Goal: Communication & Community: Answer question/provide support

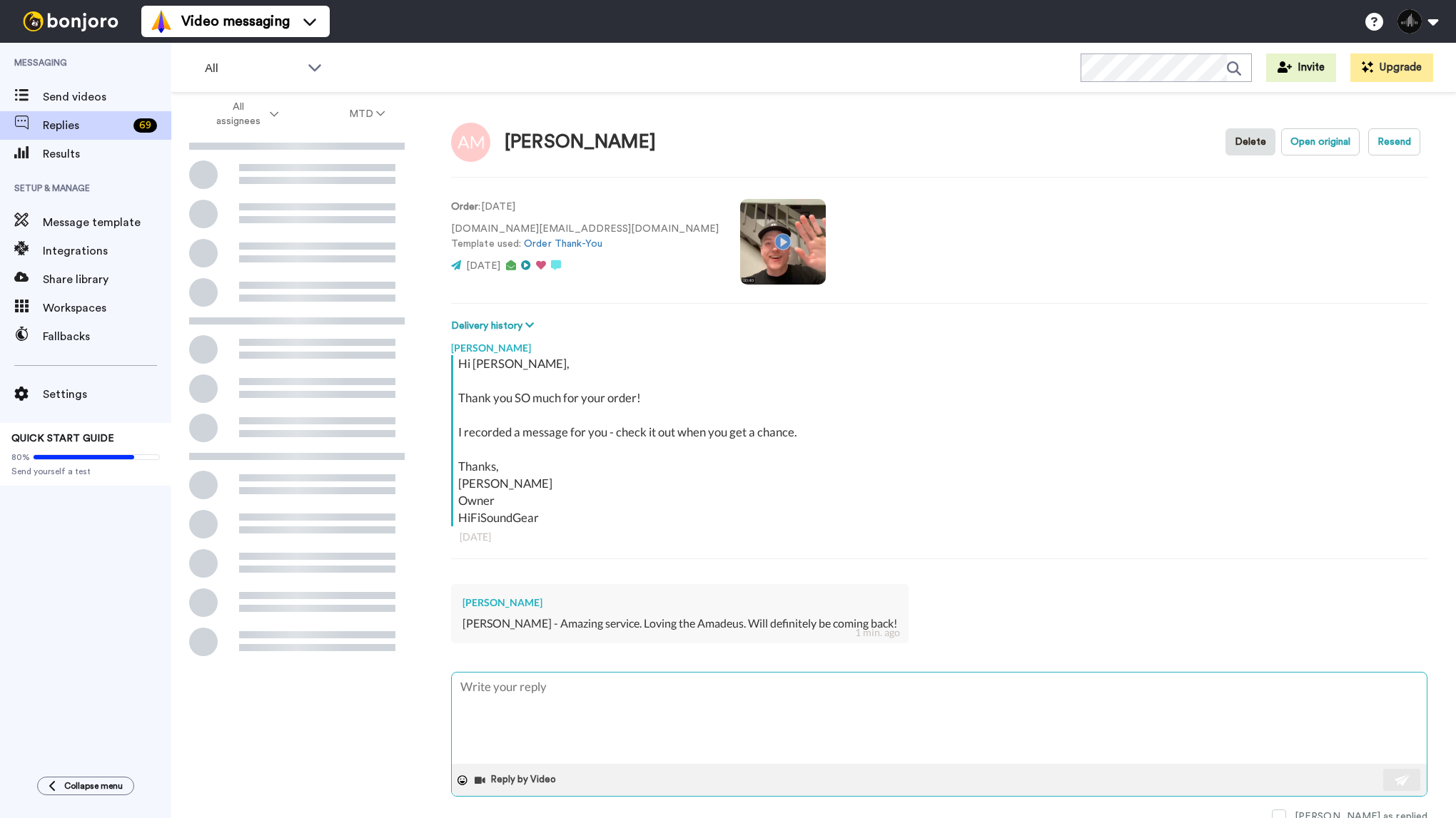
click at [557, 697] on textarea at bounding box center [939, 719] width 975 height 92
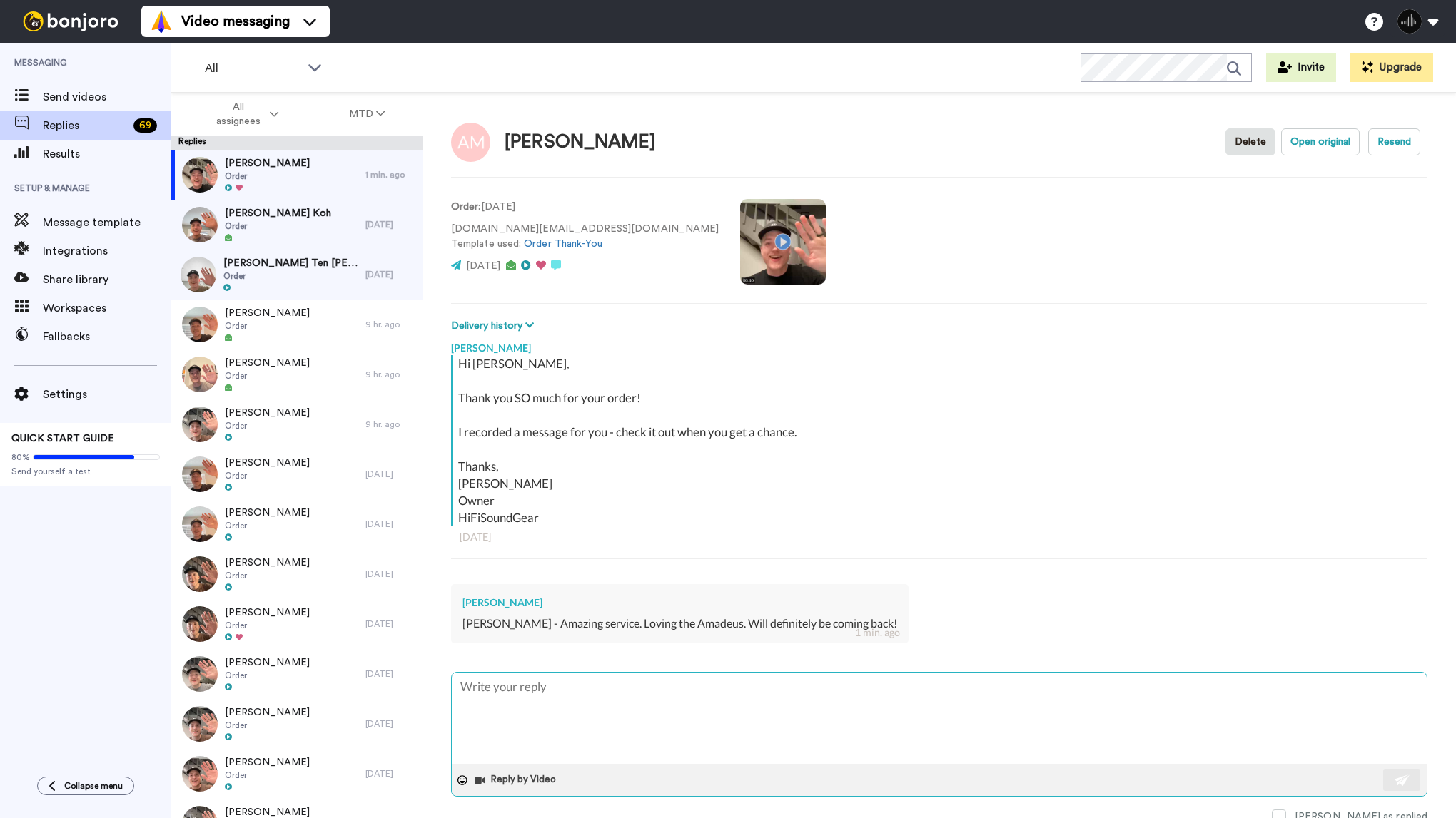
type textarea "x"
type textarea "T"
type textarea "x"
type textarea "Tha"
type textarea "x"
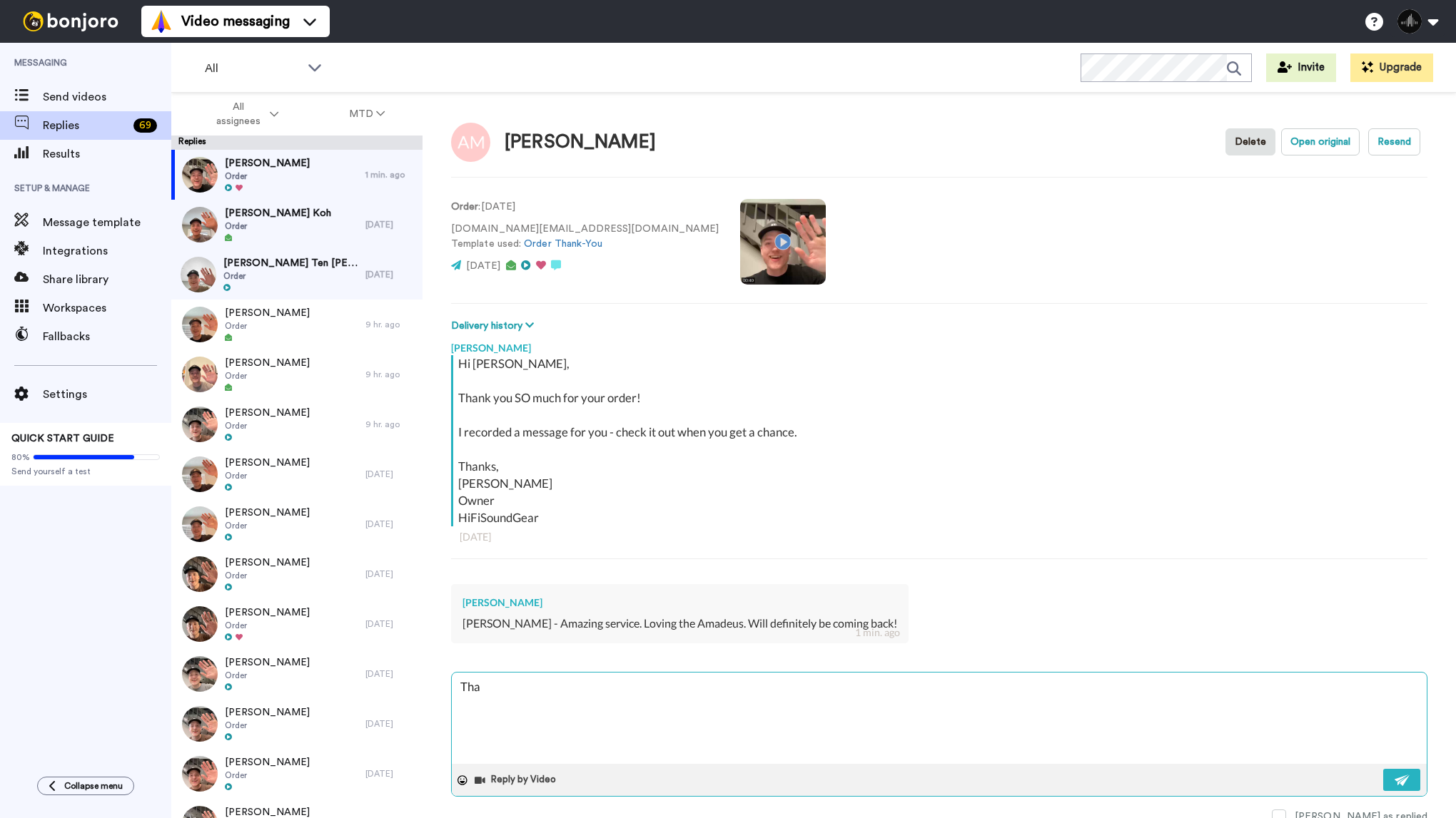
type textarea "Than"
type textarea "x"
type textarea "Thank"
type textarea "x"
type textarea "Thank"
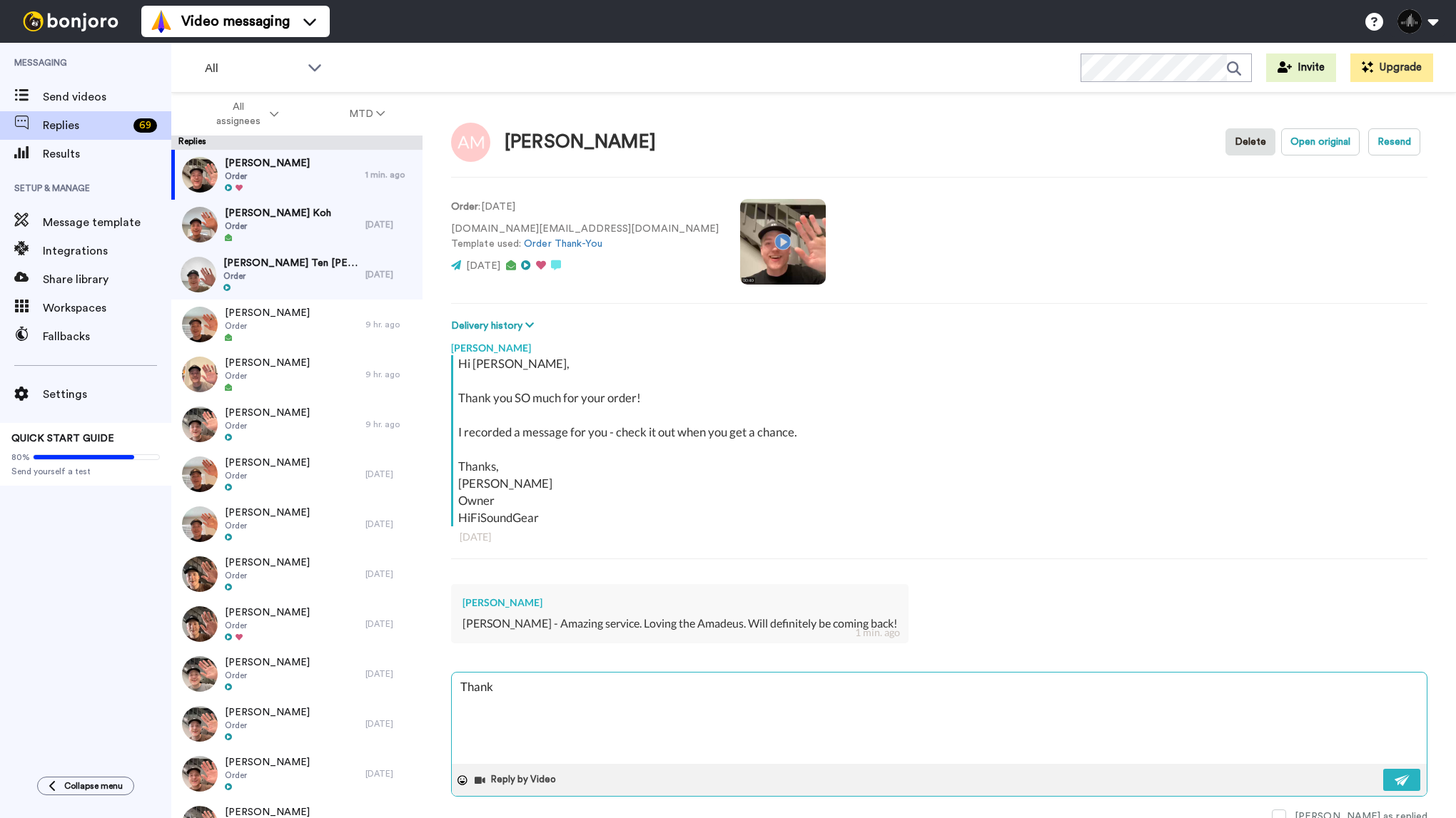
type textarea "x"
type textarea "Thank yo"
type textarea "x"
type textarea "Thank you"
type textarea "x"
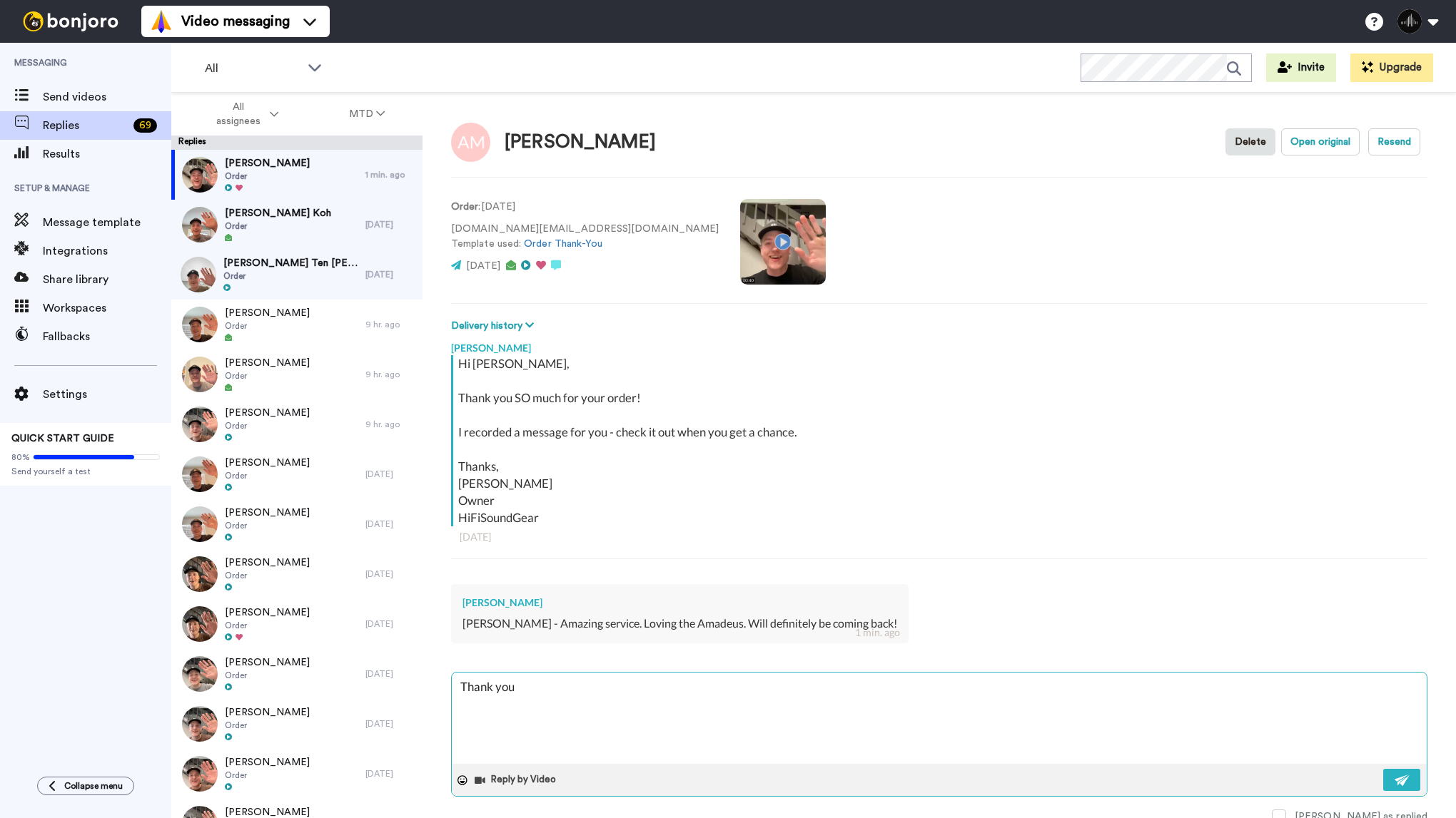
type textarea "Thank you"
type textarea "x"
type textarea "Thank you f"
type textarea "x"
type textarea "Thank you for"
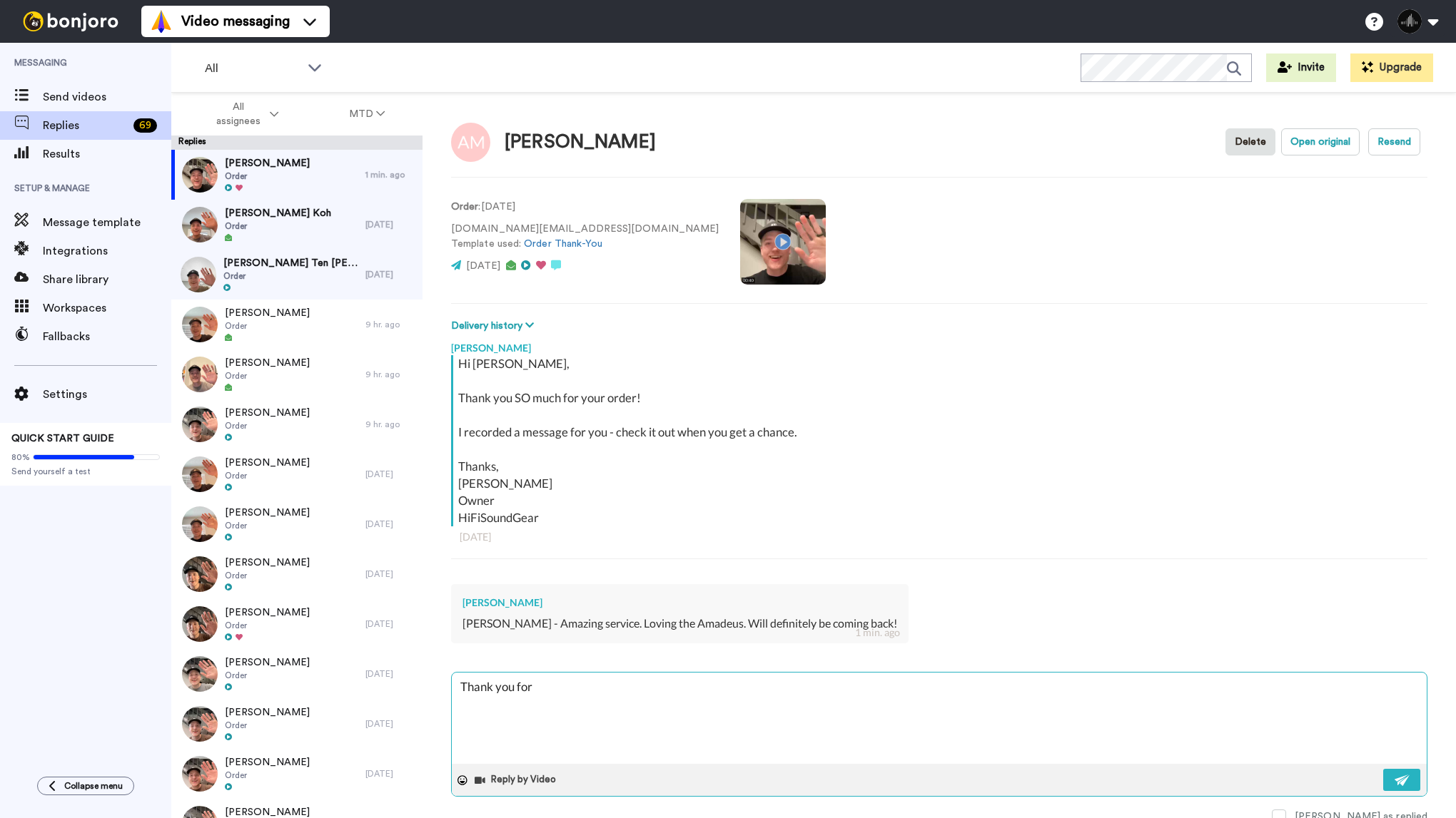
type textarea "x"
type textarea "Thank you for y"
type textarea "x"
type textarea "Thank you for yo"
type textarea "x"
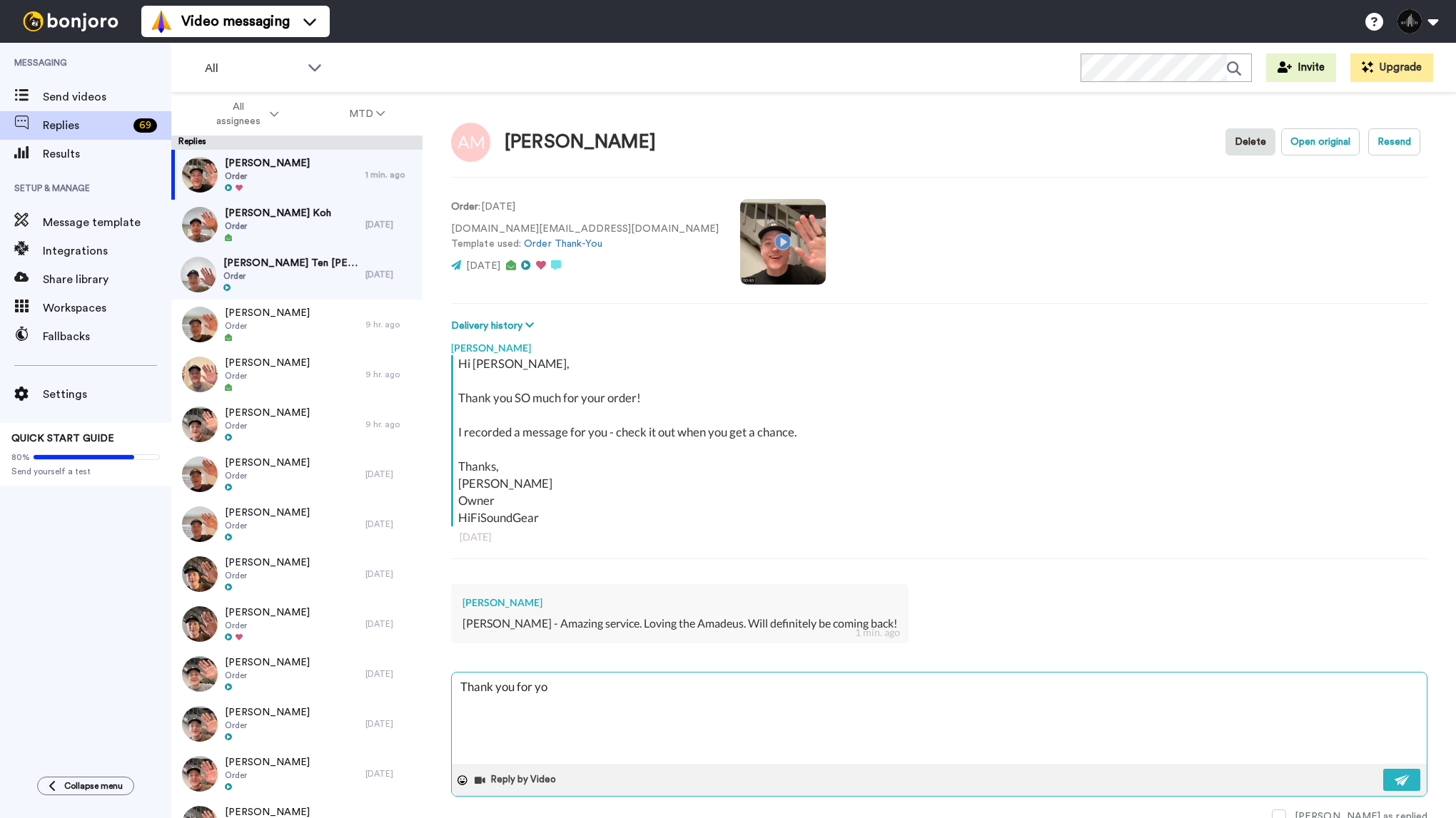
type textarea "Thank you for you"
type textarea "x"
type textarea "Thank you for your"
type textarea "x"
type textarea "Thank you for your"
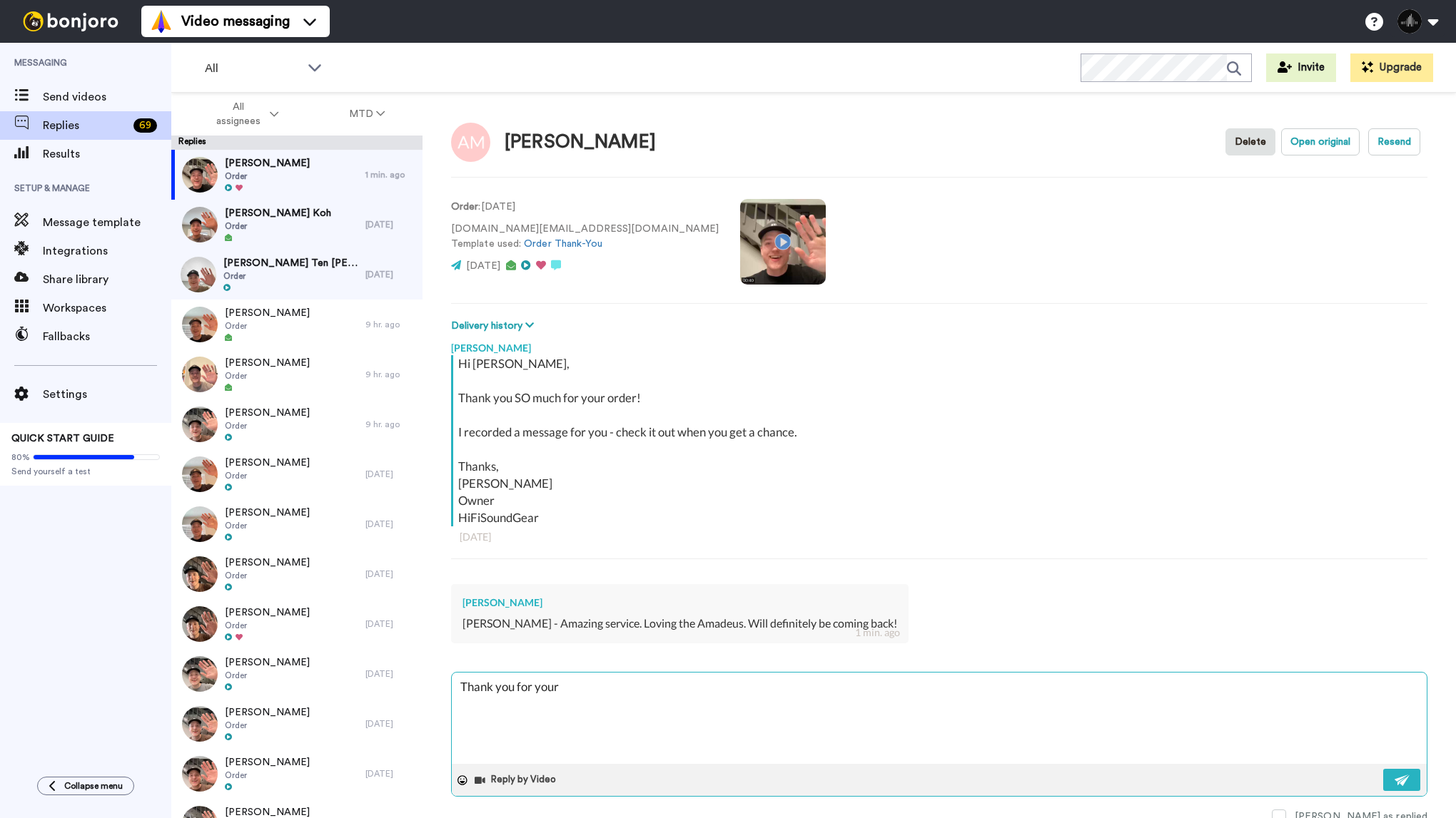
type textarea "x"
type textarea "Thank you for your k"
type textarea "x"
type textarea "Thank you for your kl"
type textarea "x"
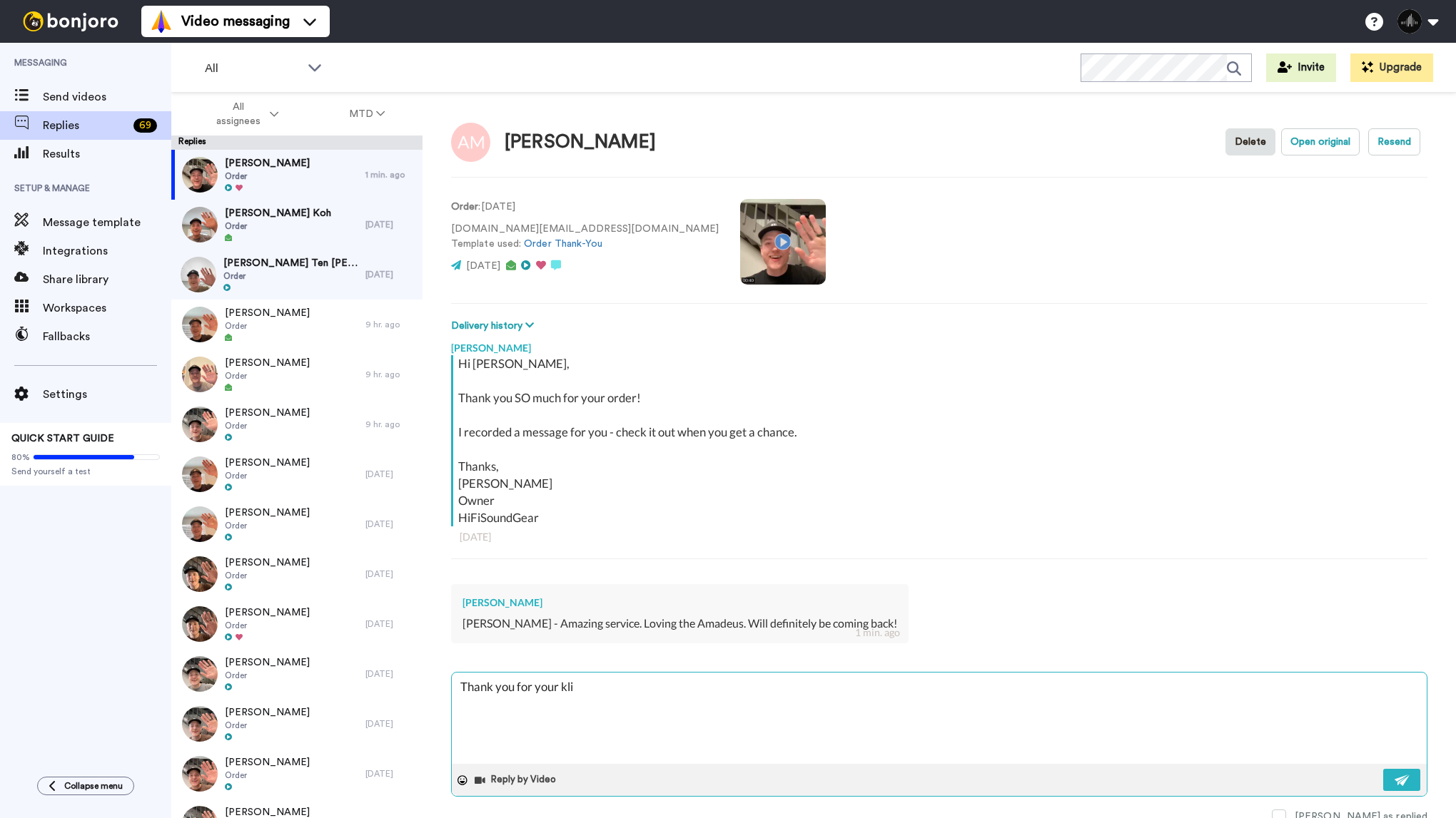
type textarea "Thank you for your klin"
type textarea "x"
type textarea "Thank you for your klind"
type textarea "x"
type textarea "Thank you for your klin"
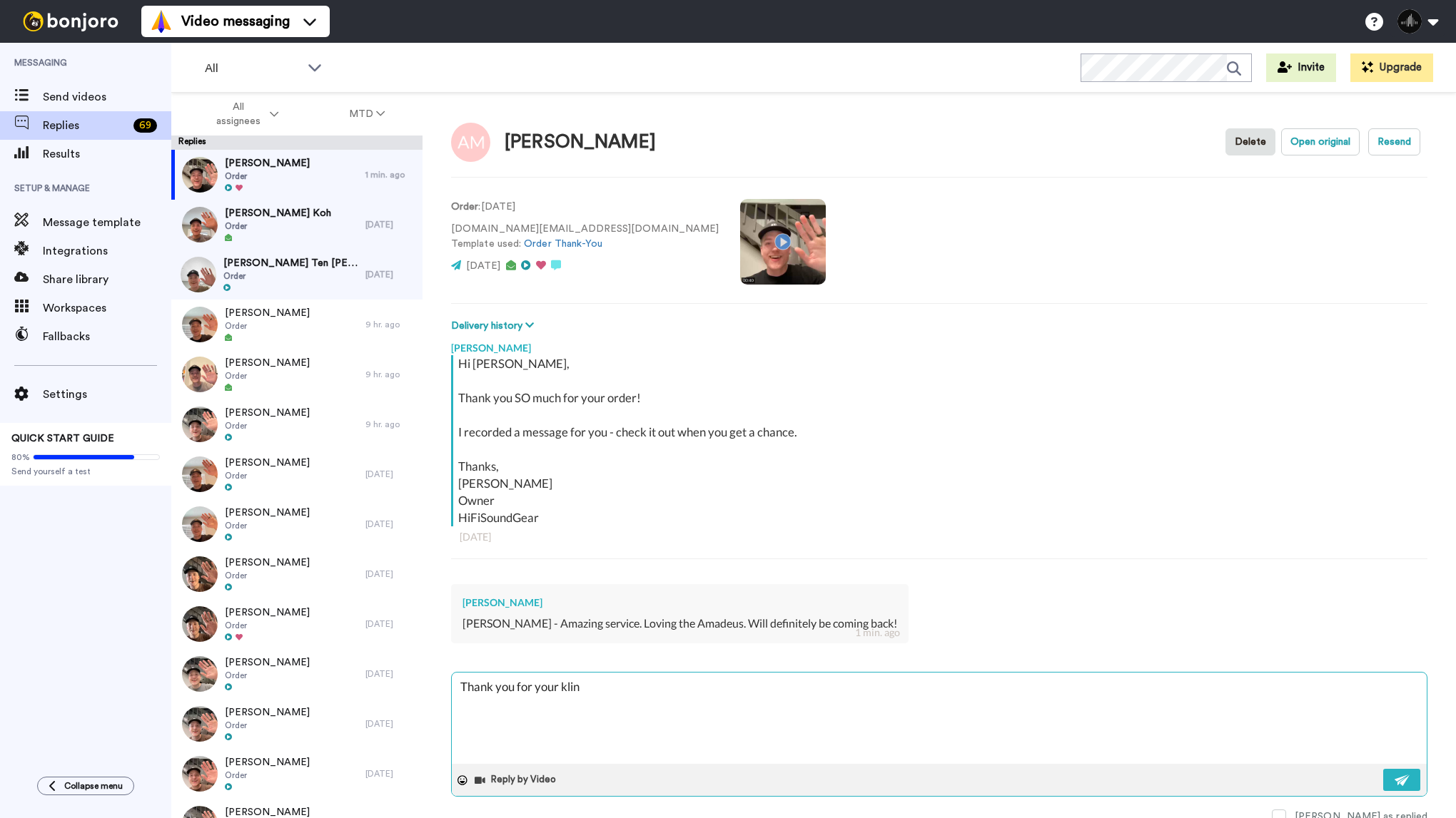
type textarea "x"
type textarea "Thank you for your kli"
type textarea "x"
type textarea "Thank you for your kl"
type textarea "x"
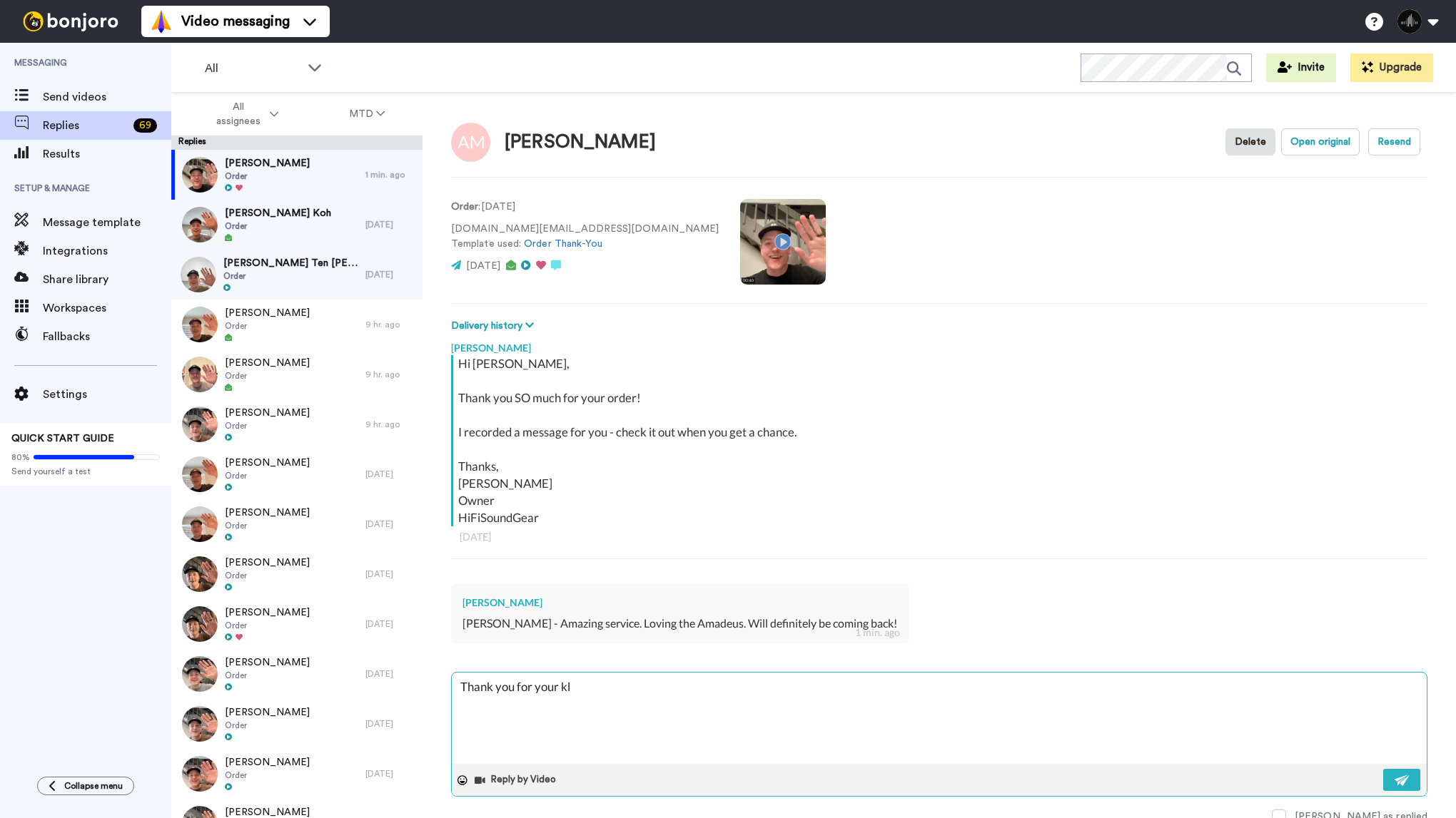
type textarea "Thank you for your k"
type textarea "x"
type textarea "Thank you for your ki"
type textarea "x"
type textarea "Thank you for your kind"
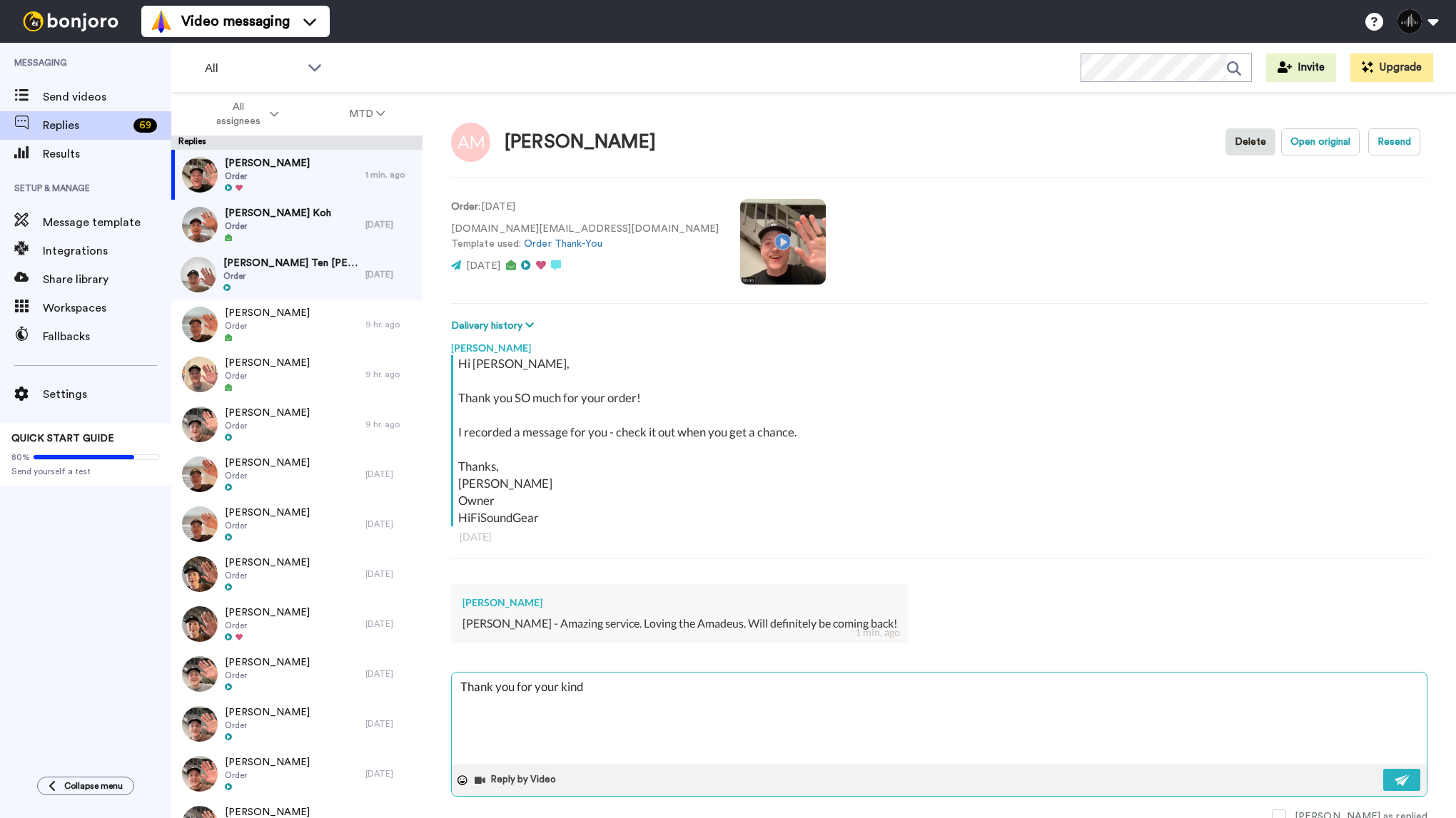
type textarea "x"
type textarea "Thank you for your kind"
type textarea "x"
type textarea "Thank you for your kind w"
type textarea "x"
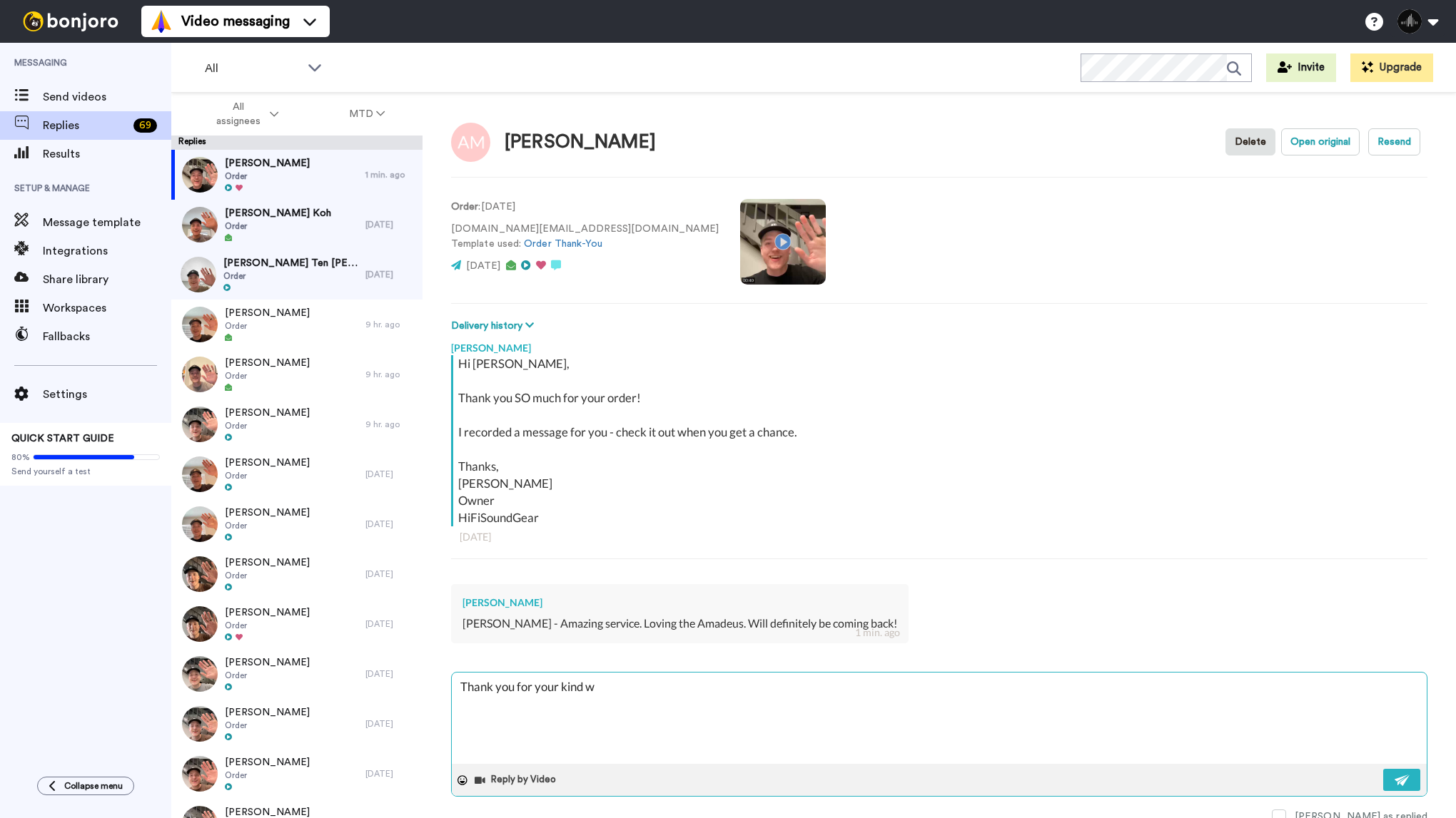
type textarea "Thank you for your kind wo"
type textarea "x"
type textarea "Thank you for your kind wor"
type textarea "x"
type textarea "Thank you for your kind word"
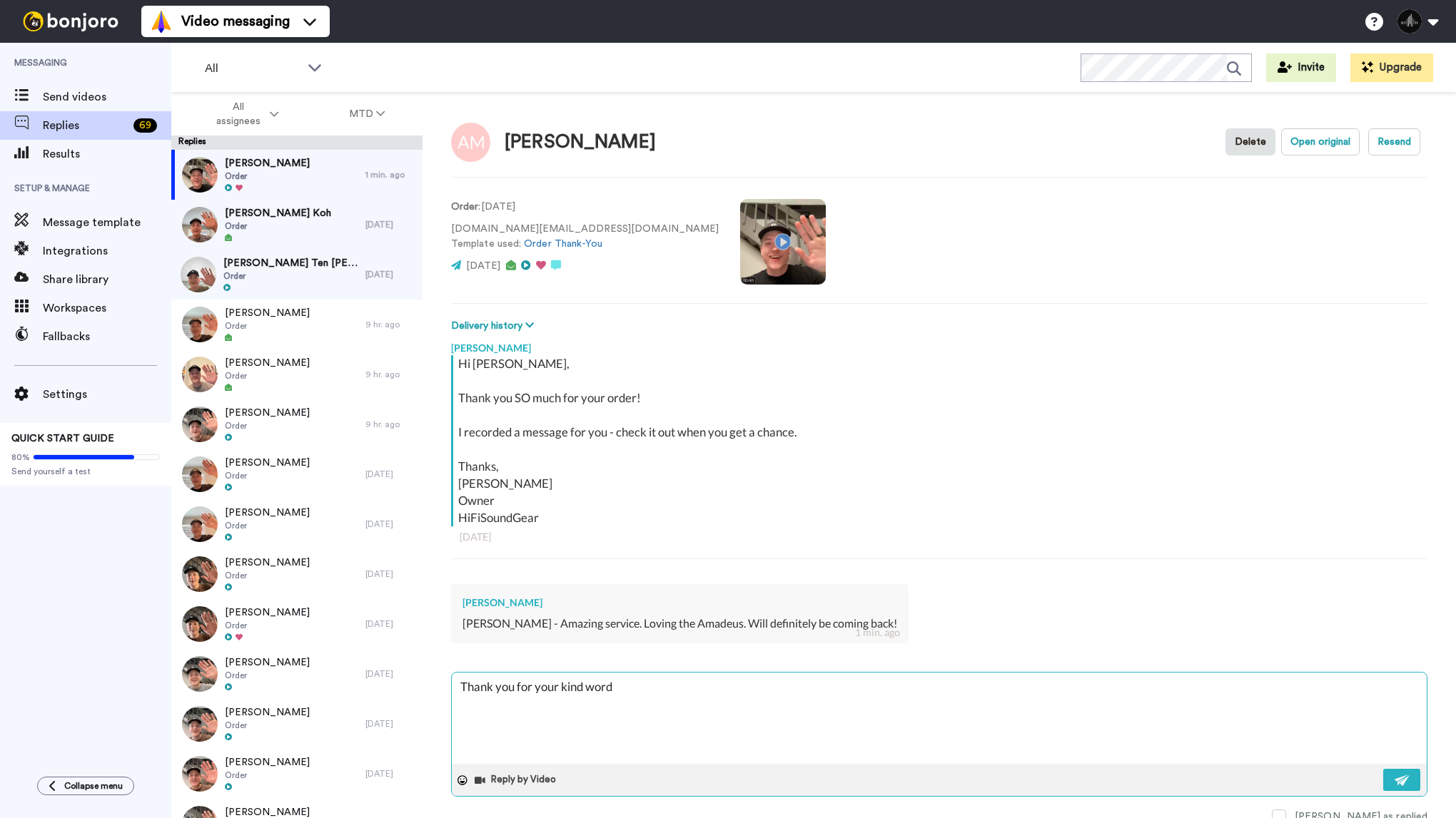
type textarea "x"
type textarea "Thank you for your kind words"
type textarea "x"
type textarea "Thank you for your kind words!"
type textarea "x"
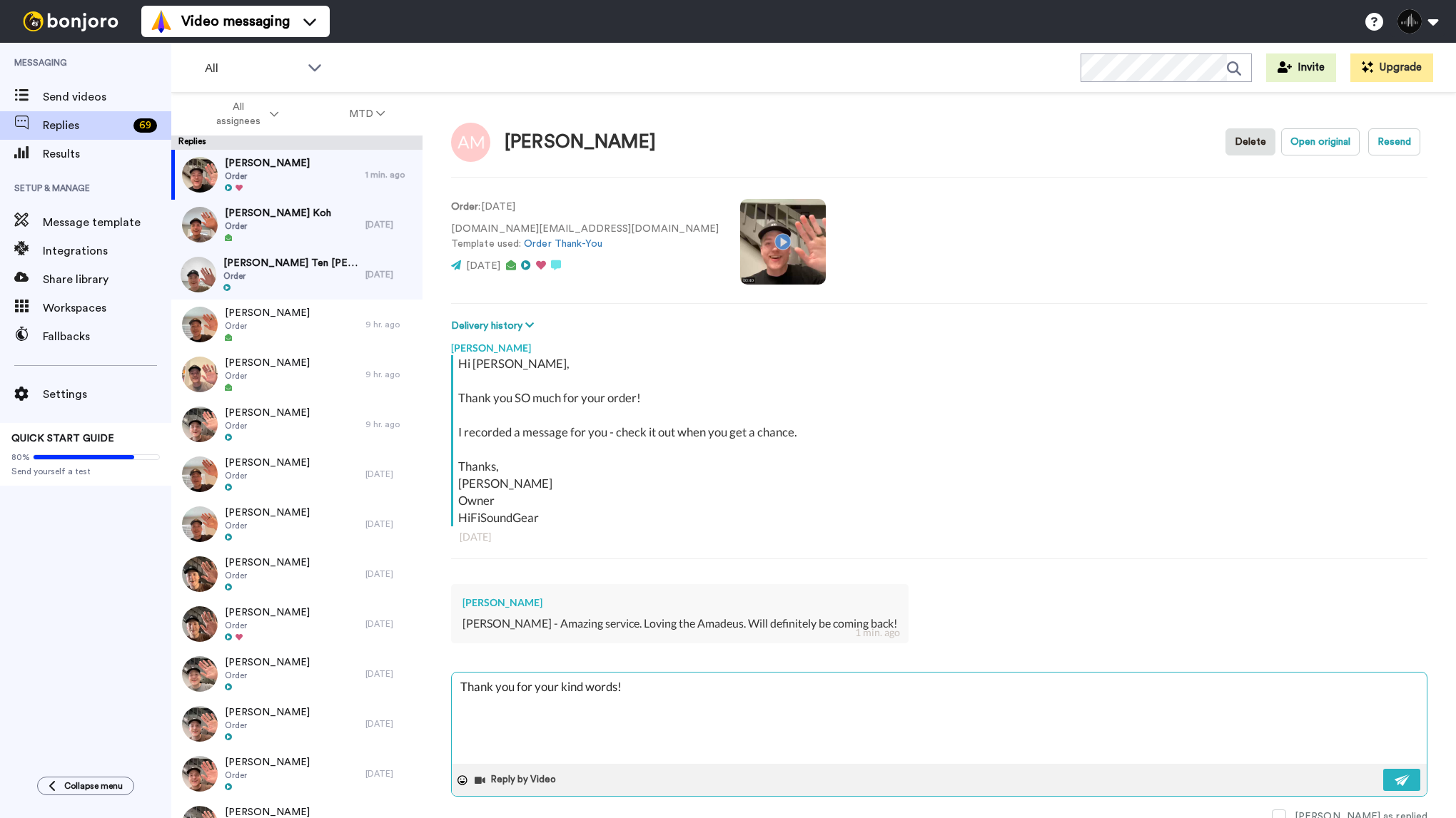
type textarea "Thank you for your kind words!!"
type textarea "x"
type textarea "Thank you for your kind words!!"
type textarea "x"
type textarea "Thank you for your kind words!! :"
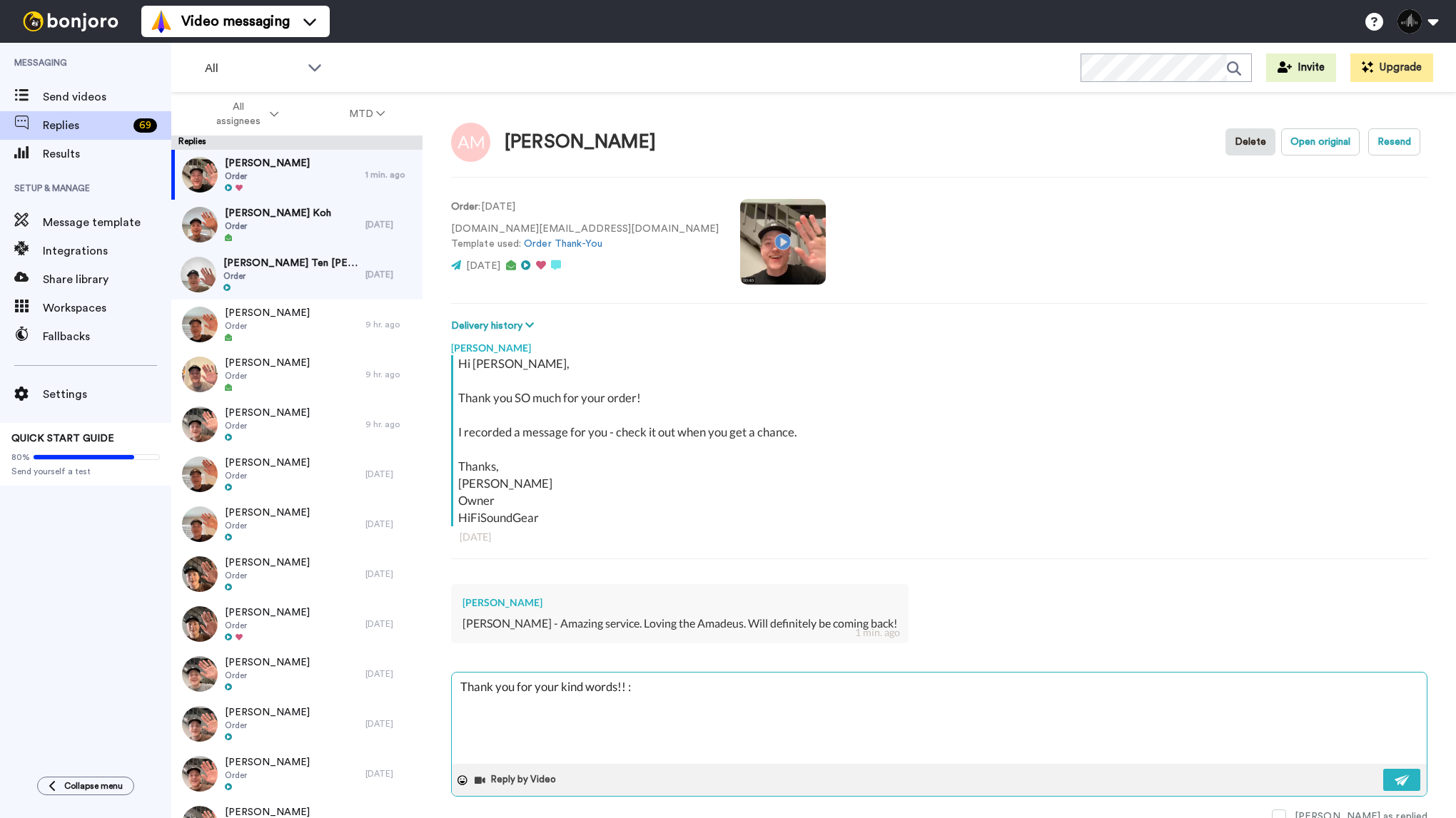
type textarea "x"
type textarea "Thank you for your kind words!! :)"
type textarea "x"
type textarea "Thank you for your kind words!! :)"
type textarea "x"
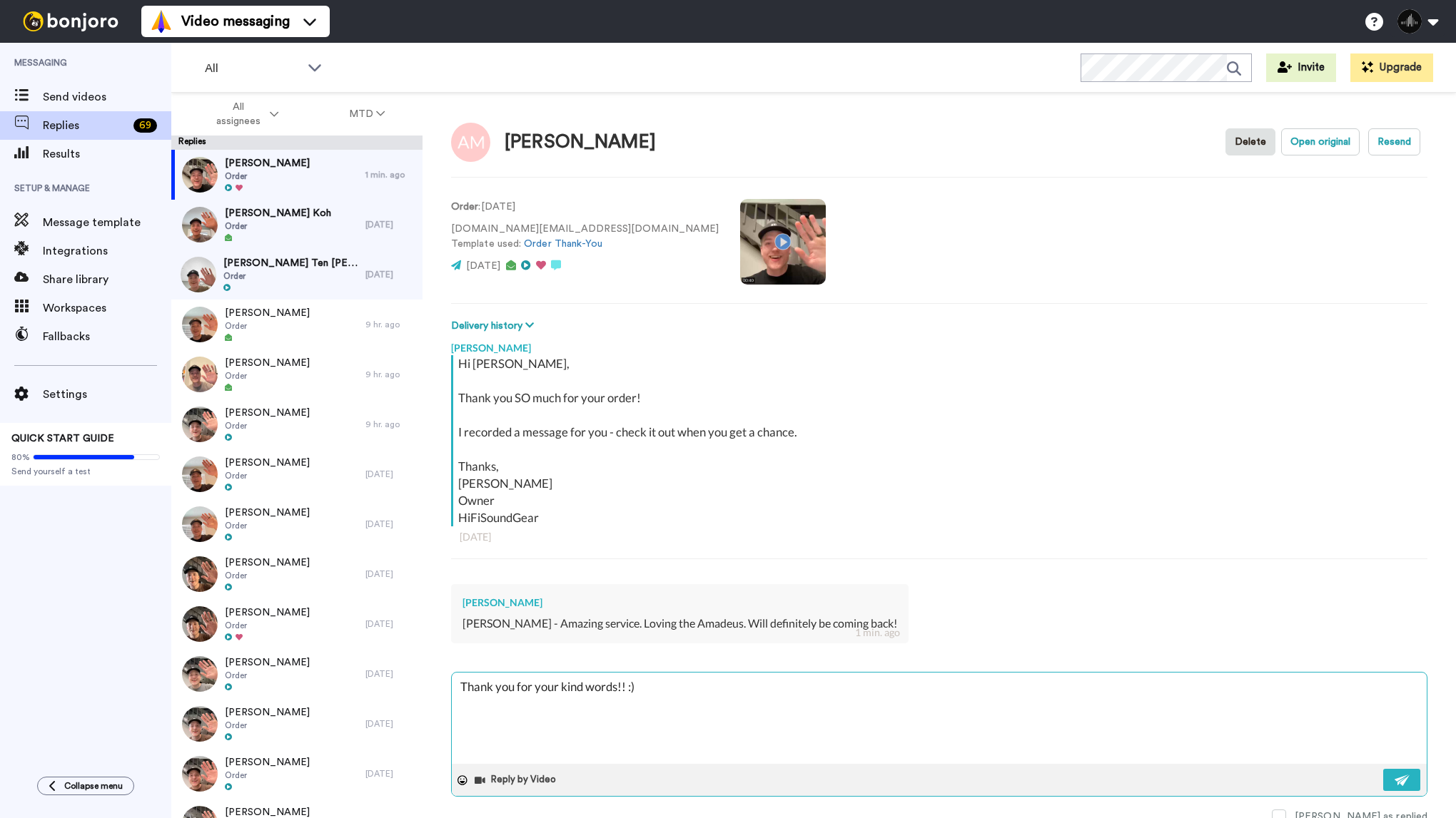
type textarea "Thank you for your kind words!! :) G"
type textarea "x"
type textarea "Thank you for your kind words!! :) Gl"
type textarea "x"
type textarea "Thank you for your kind words!! :) [GEOGRAPHIC_DATA]"
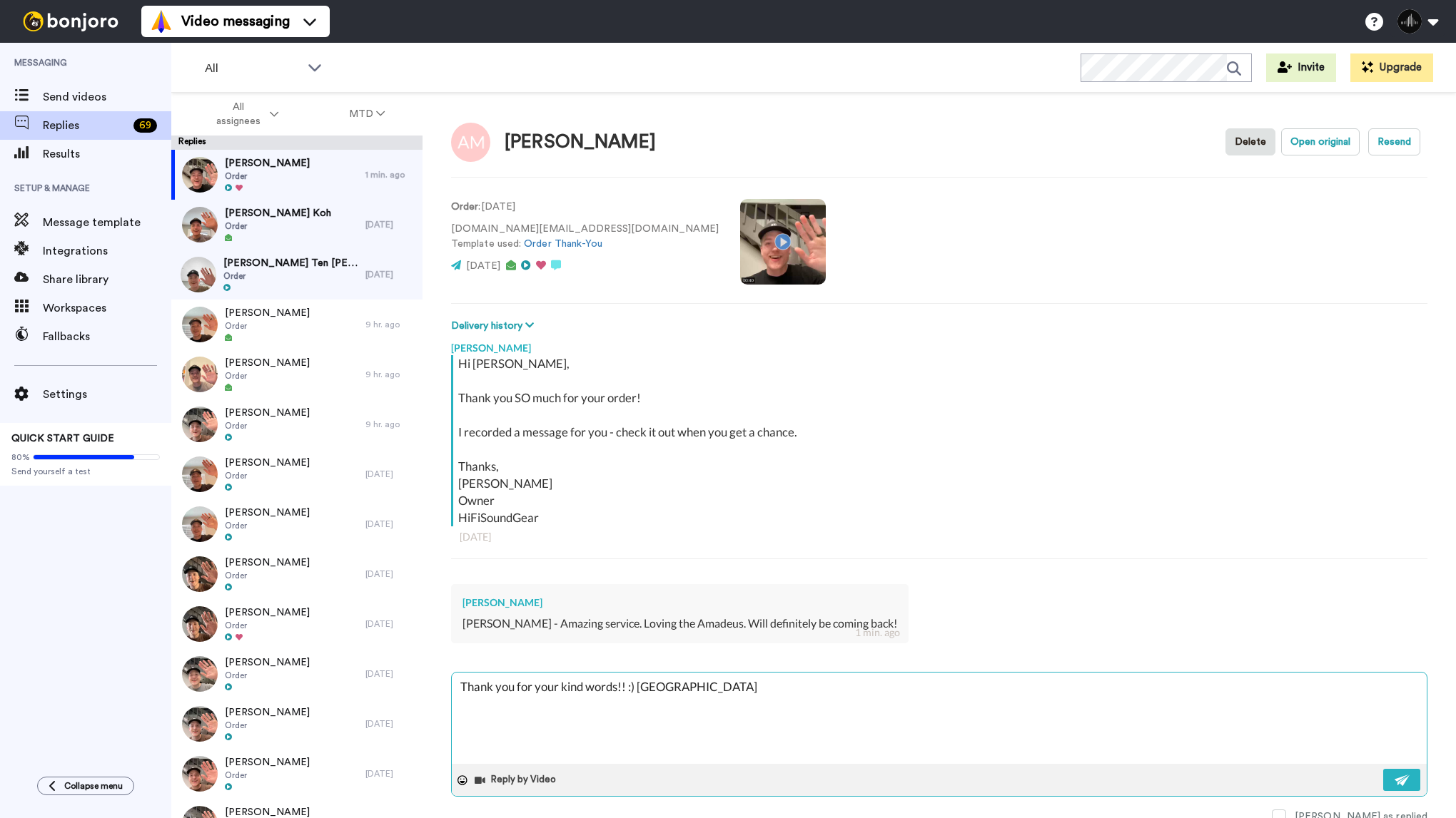
type textarea "x"
type textarea "Thank you for your kind words!! :) Glad"
type textarea "x"
type textarea "Thank you for your kind words!! :) Glad"
type textarea "x"
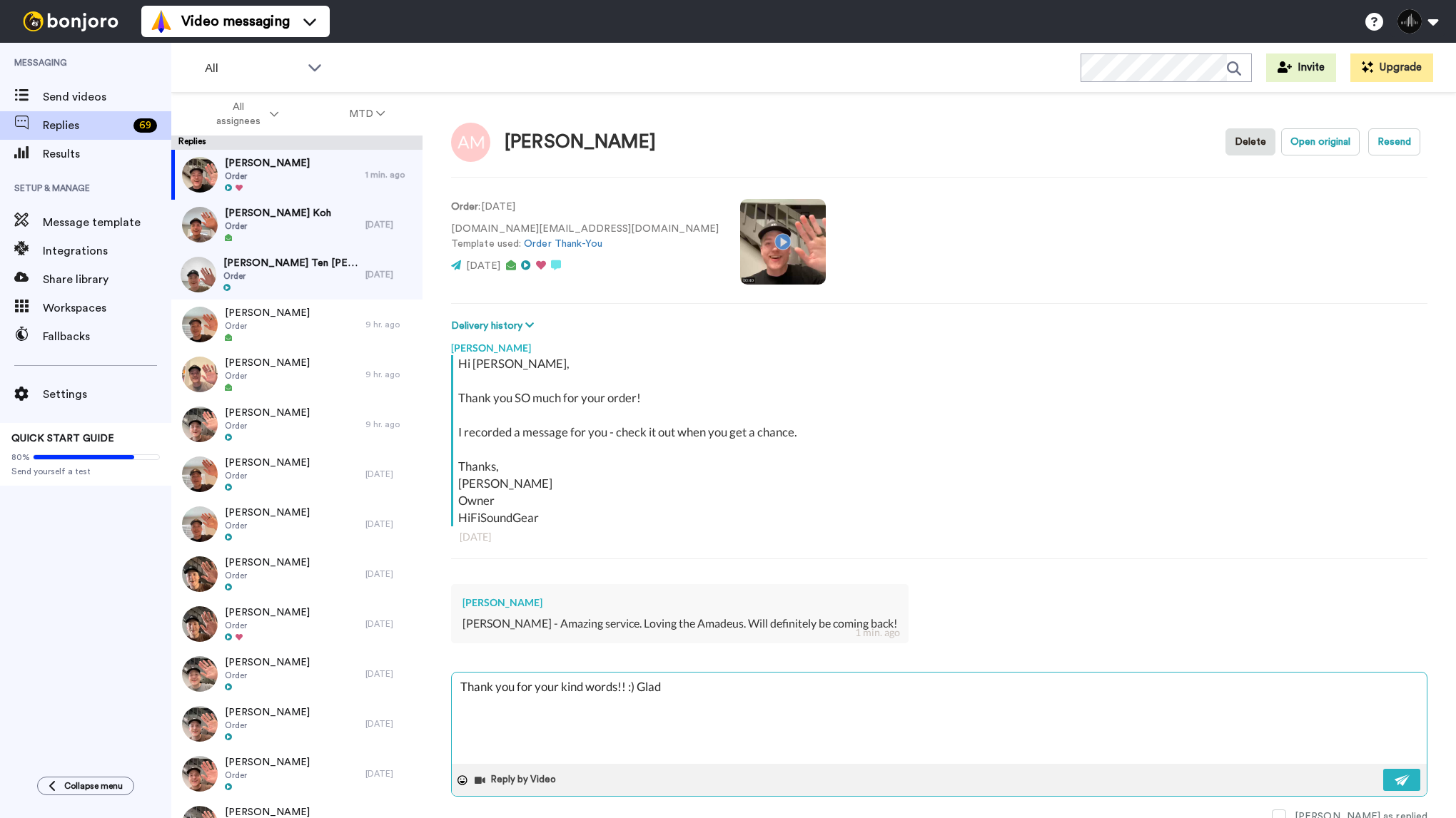
type textarea "Thank you for your kind words!! :) Glad y"
type textarea "x"
type textarea "Thank you for your kind words!! :) Glad yo"
type textarea "x"
type textarea "Thank you for your kind words!! :) Glad you"
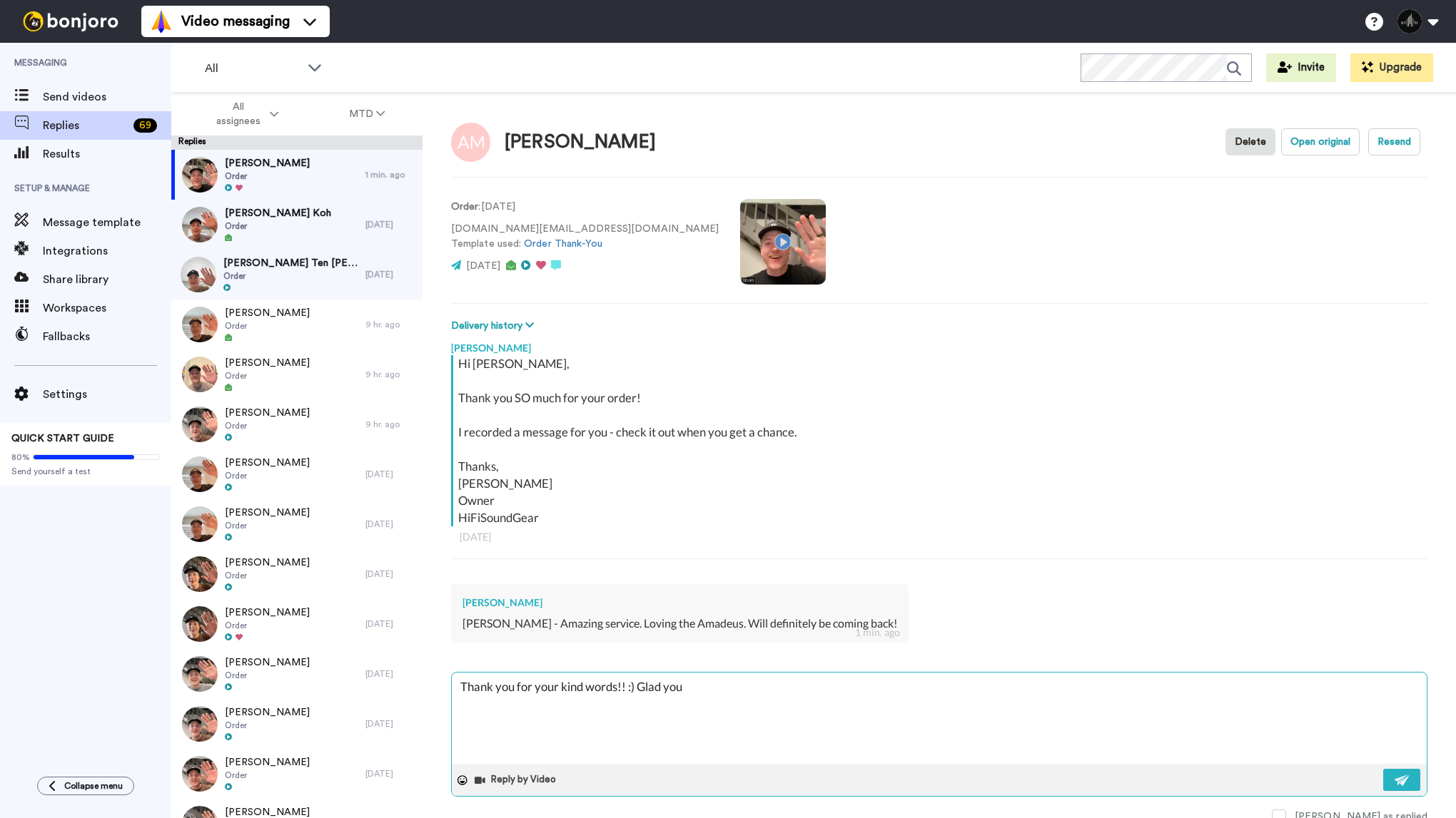
type textarea "x"
type textarea "Thank you for your kind words!! :) Glad you'r"
type textarea "x"
type textarea "Thank you for your kind words!! :) Glad you're"
type textarea "x"
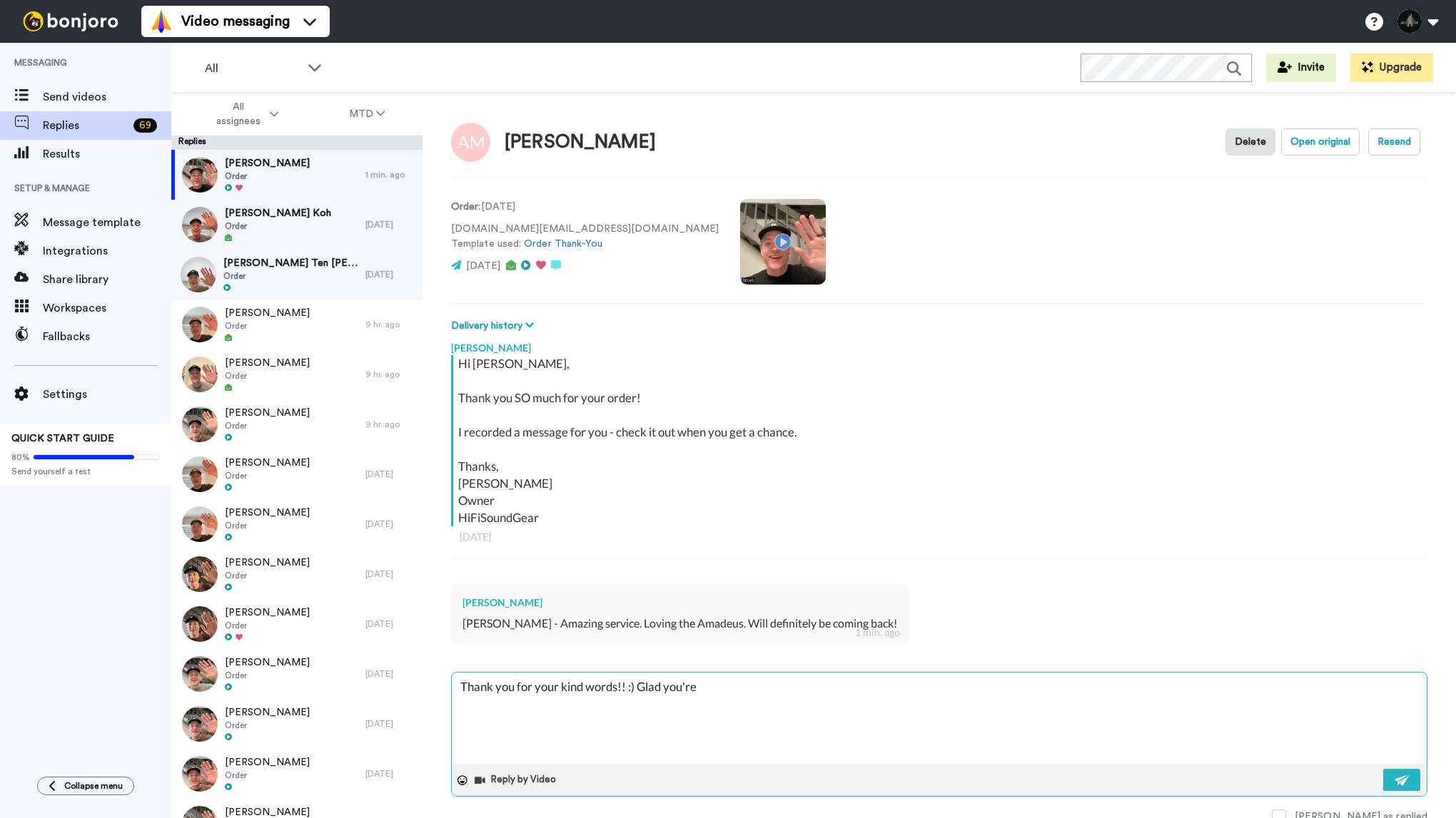
type textarea "Thank you for your kind words!! :) Glad you're"
type textarea "x"
type textarea "Thank you for your kind words!! :) Glad you're e"
type textarea "x"
type textarea "Thank you for your kind words!! :) Glad you're en"
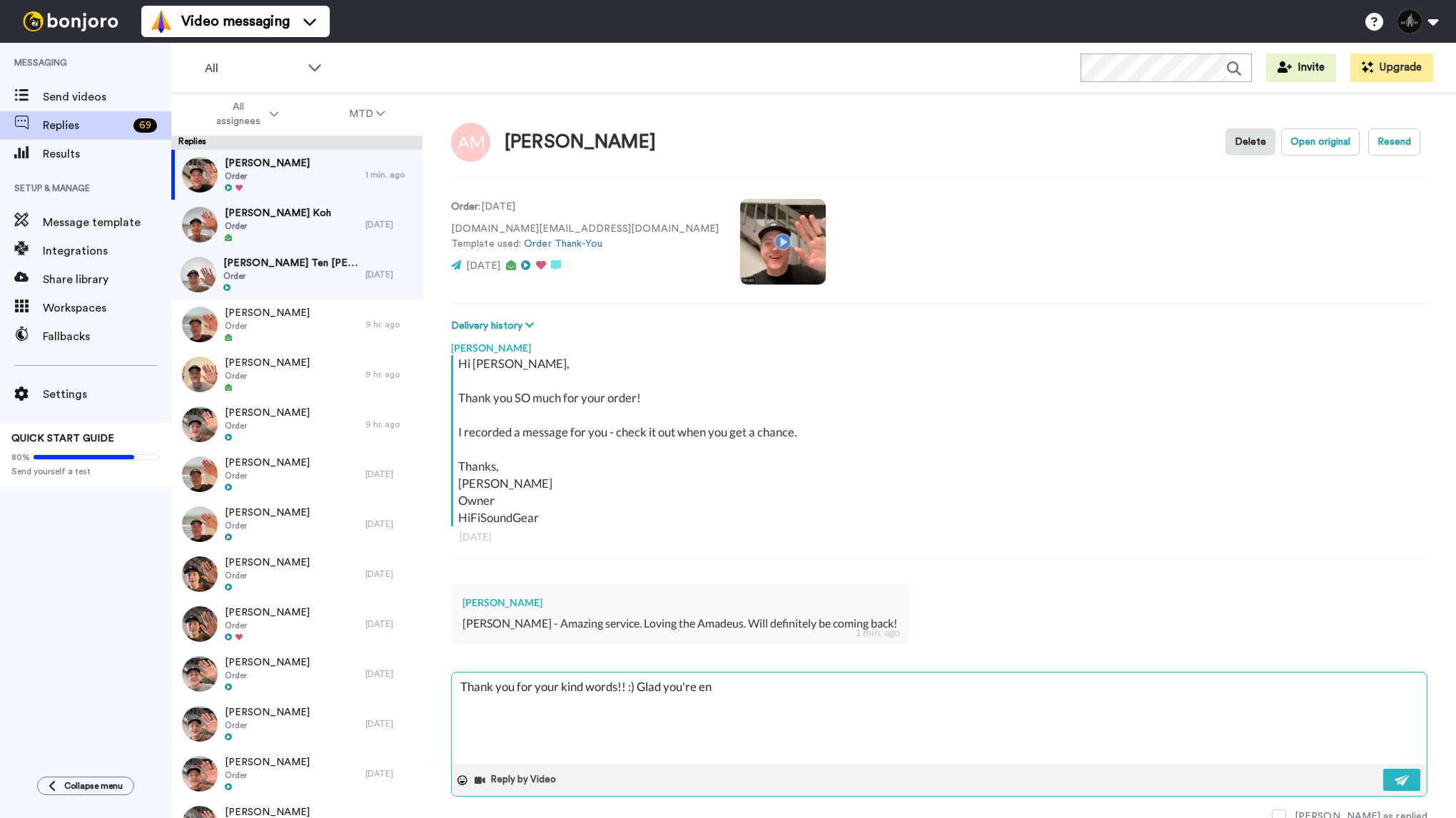
type textarea "x"
type textarea "Thank you for your kind words!! :) Glad you're end"
type textarea "x"
type textarea "Thank you for your kind words!! :) Glad you're endj"
type textarea "x"
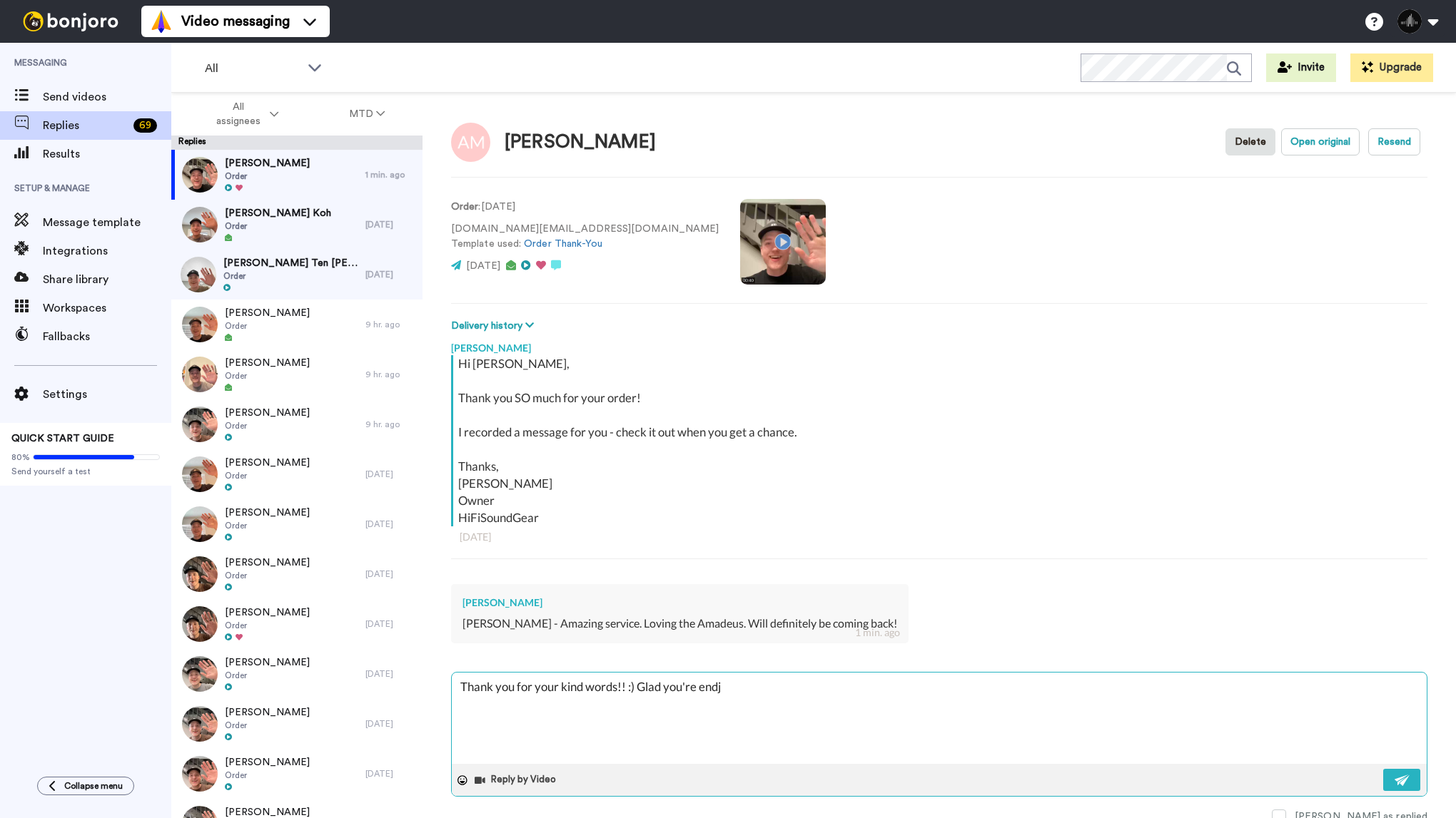
type textarea "Thank you for your kind words!! :) Glad you're endjo"
type textarea "x"
type textarea "Thank you for your kind words!! :) Glad you're endjoy"
type textarea "x"
type textarea "Thank you for your kind words!! :) Glad you're endjoyi"
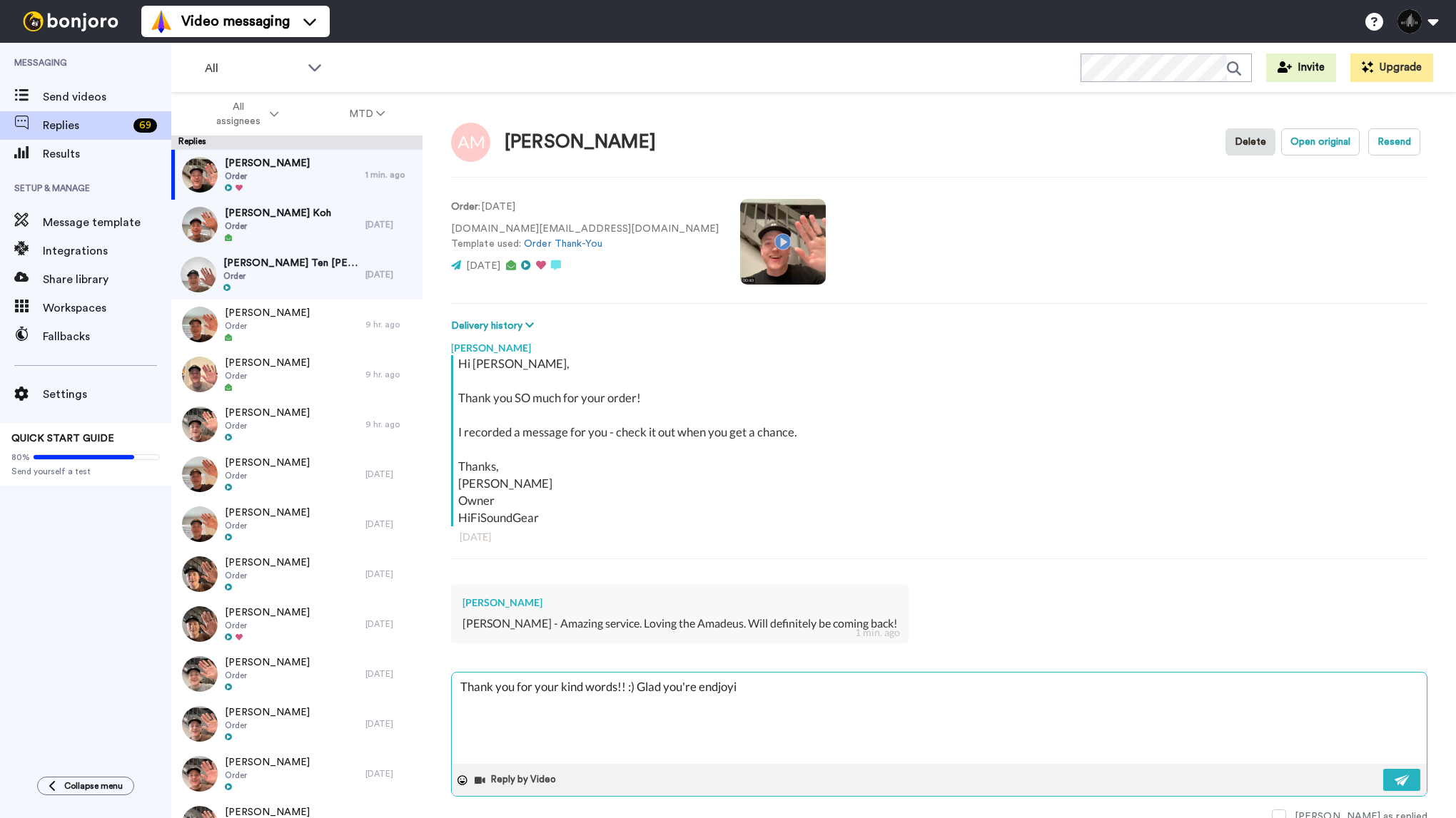
type textarea "x"
type textarea "Thank you for your kind words!! :) Glad you're endjoying"
type textarea "x"
type textarea "Thank you for your kind words!! :) Glad you're endjoying t"
type textarea "x"
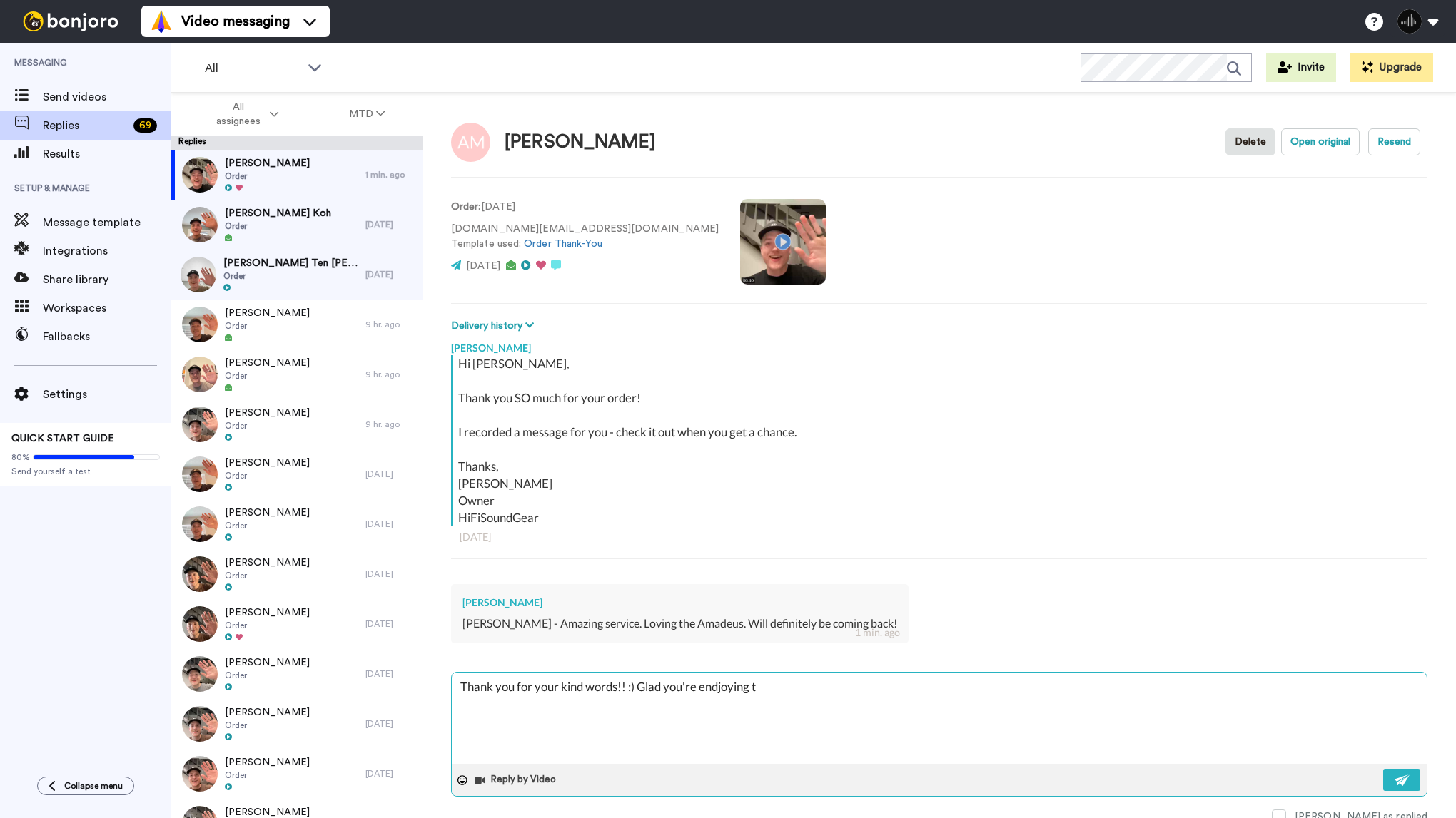
type textarea "Thank you for your kind words!! :) Glad you're endjoying th"
type textarea "x"
type textarea "Thank you for your kind words!! :) Glad you're endjoying the"
type textarea "x"
type textarea "Thank you for your kind words!! :) Glad you're endjoying th"
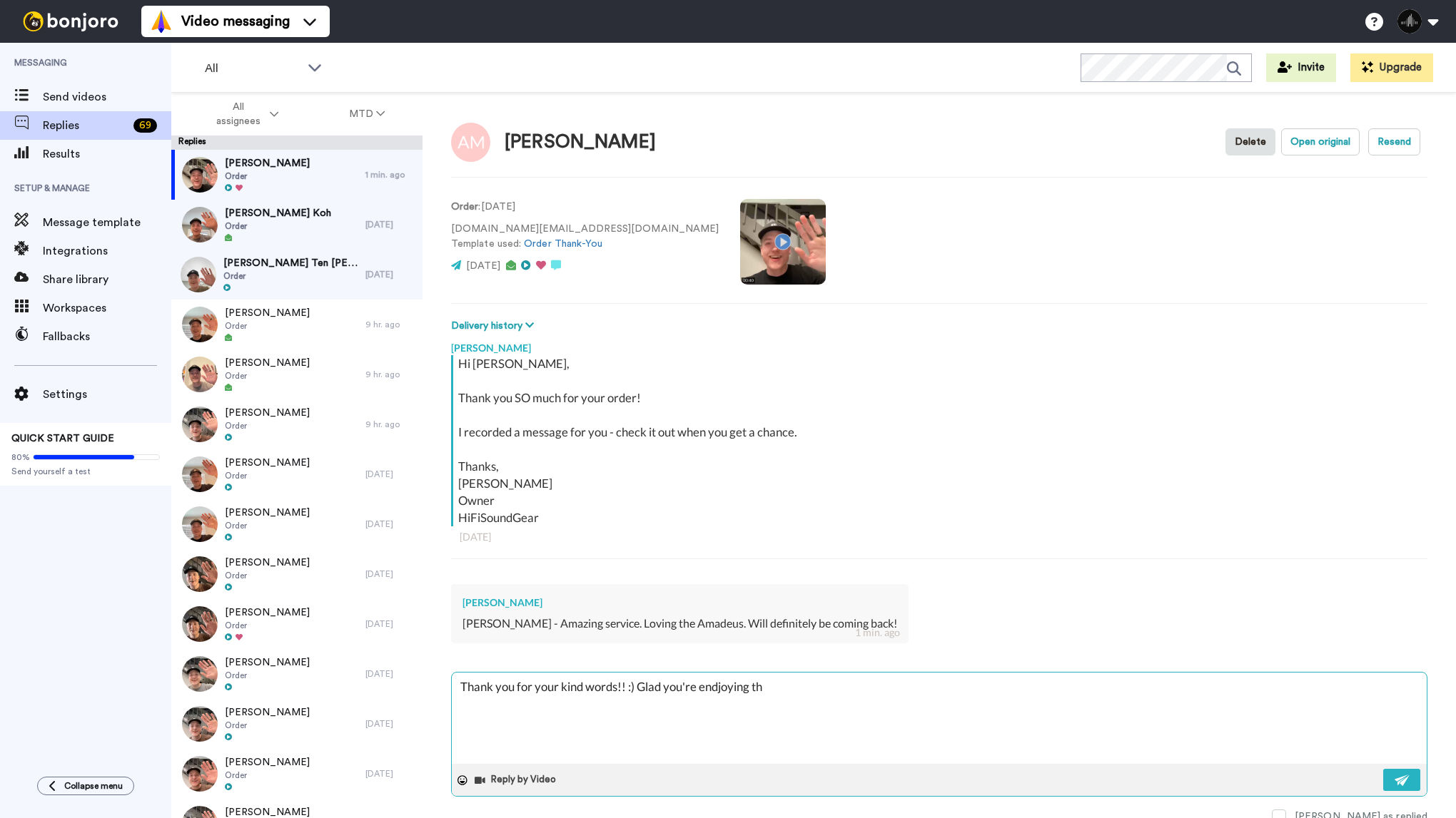
type textarea "x"
type textarea "Thank you for your kind words!! :) Glad you're endjoying t"
type textarea "x"
type textarea "Thank you for your kind words!! :) Glad you're endjoying"
type textarea "x"
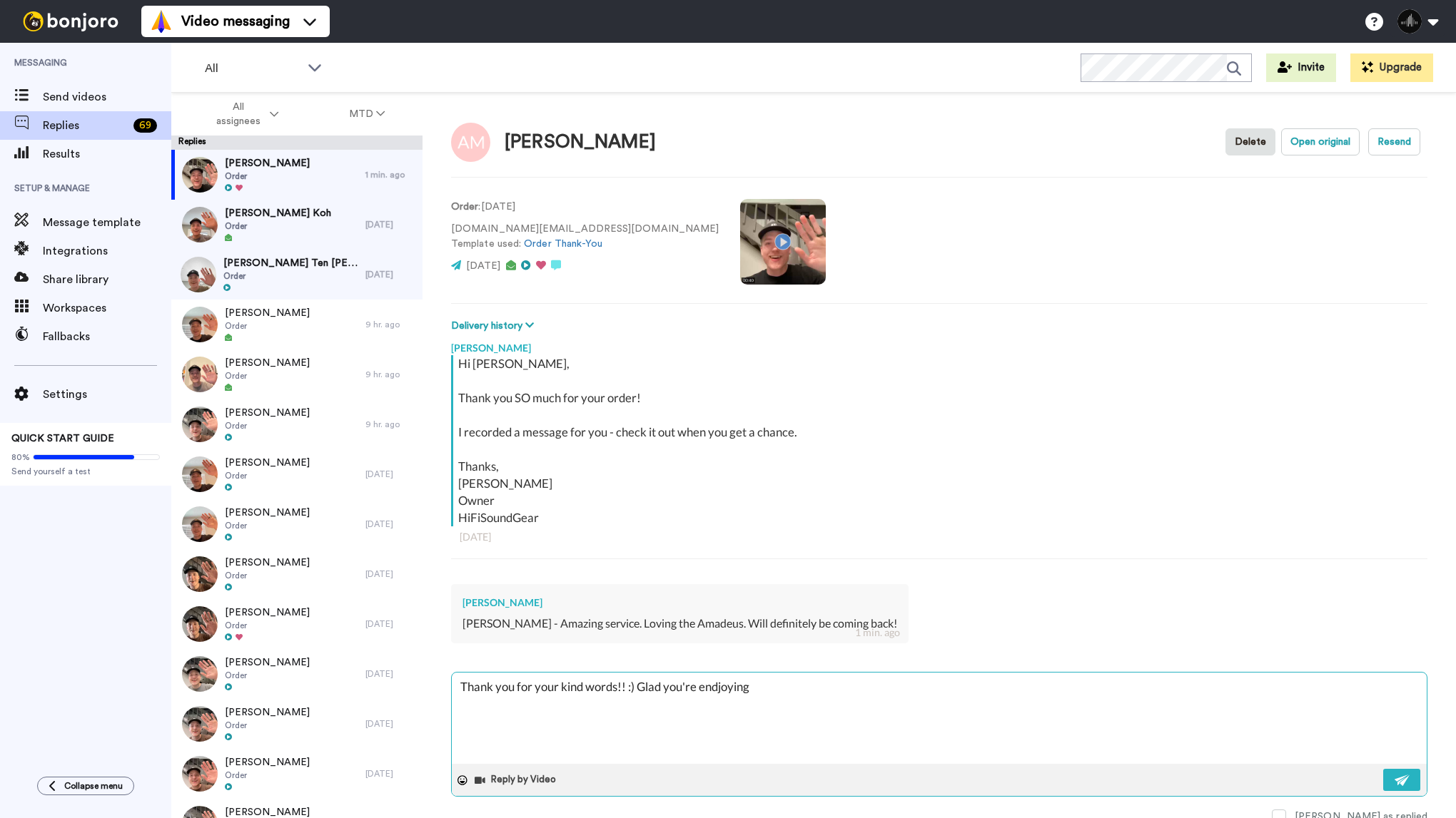
type textarea "Thank you for your kind words!! :) Glad you're endjoying"
type textarea "x"
type textarea "Thank you for your kind words!! :) Glad you're endjoyin"
type textarea "x"
type textarea "Thank you for your kind words!! :) Glad you're endjoyi"
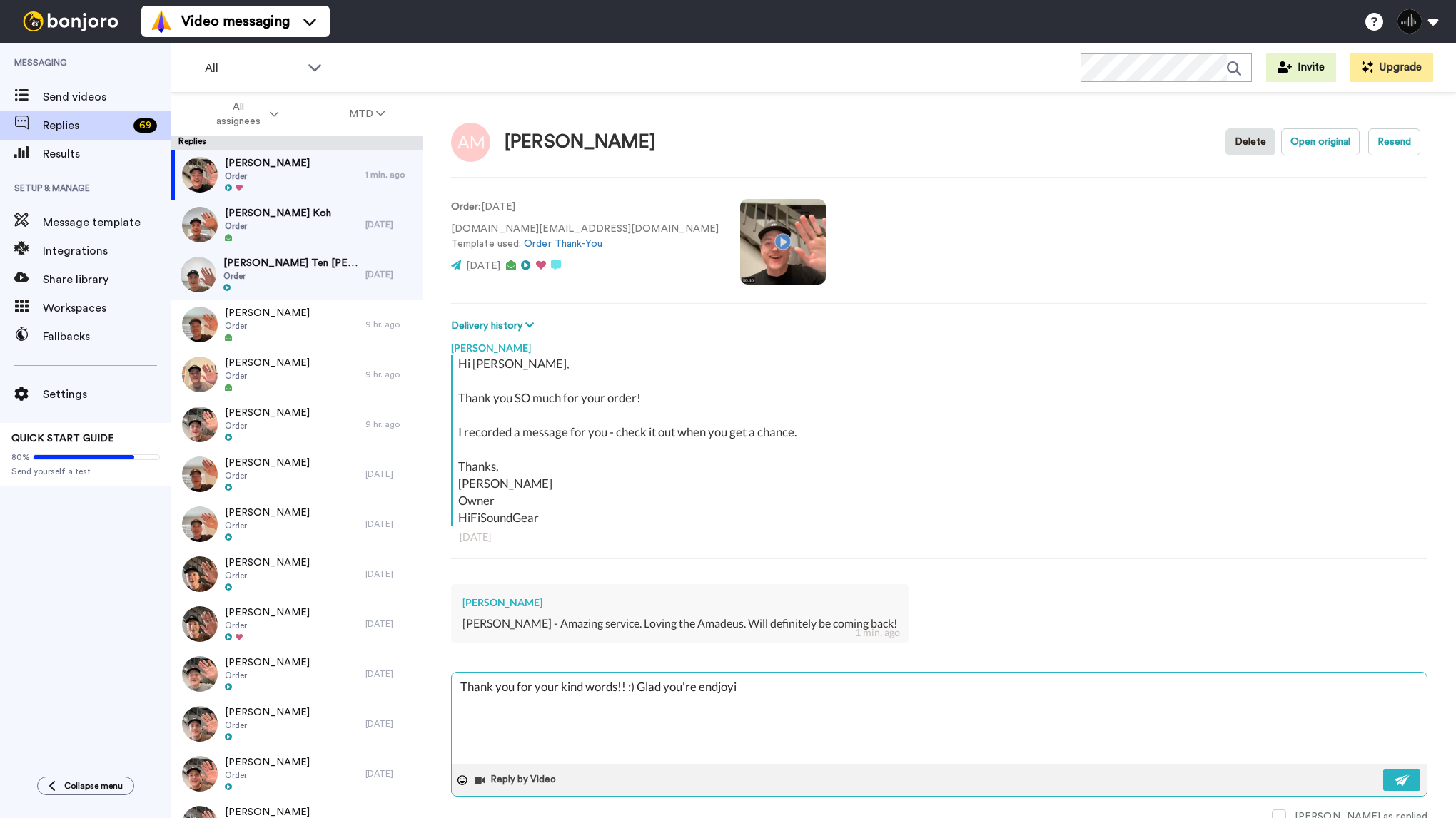
type textarea "x"
type textarea "Thank you for your kind words!! :) Glad you're endjoy"
type textarea "x"
type textarea "Thank you for your kind words!! :) Glad you're endjo"
type textarea "x"
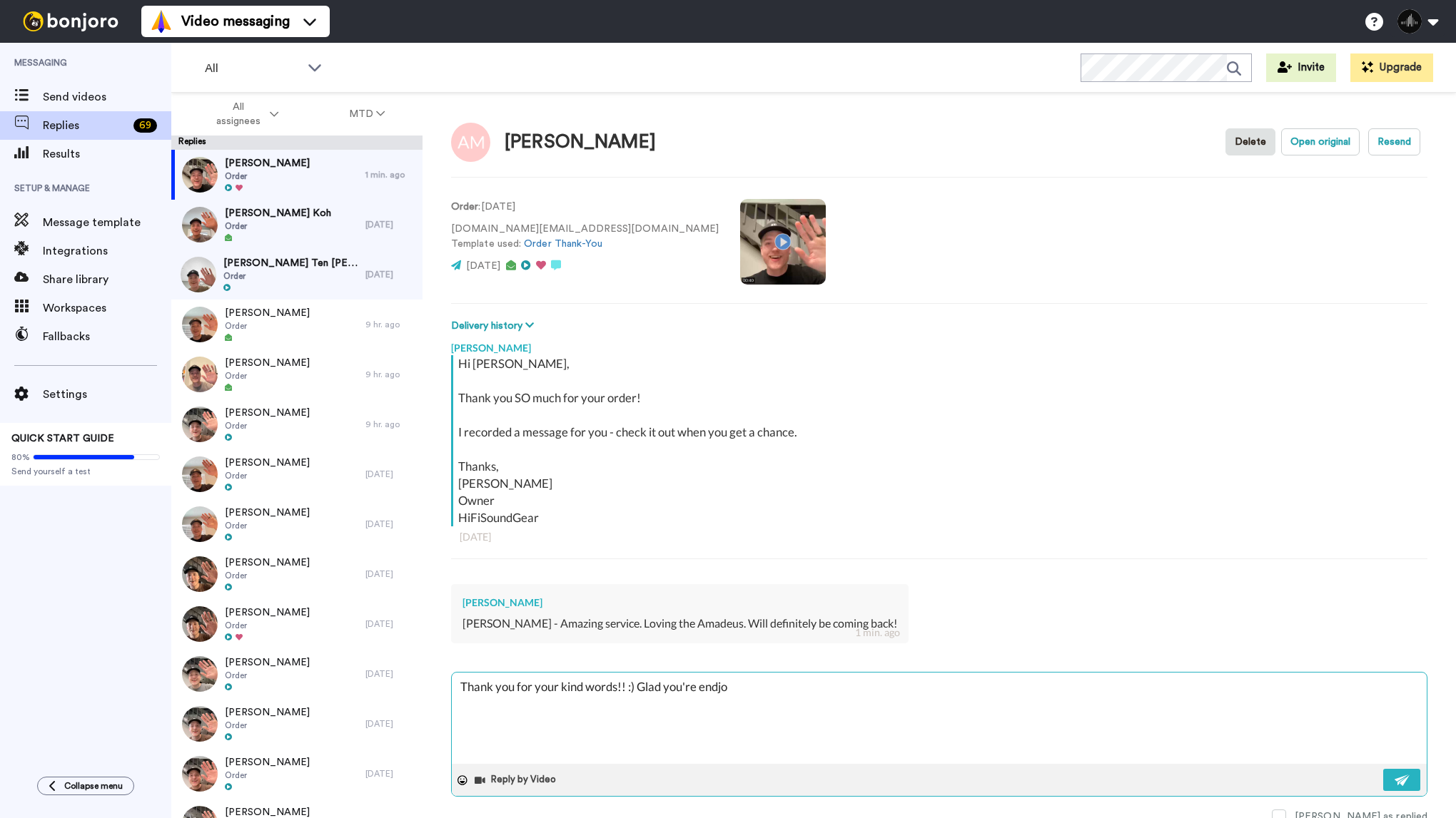
type textarea "Thank you for your kind words!! :) Glad you're endj"
type textarea "x"
type textarea "Thank you for your kind words!! :) Glad you're end"
type textarea "x"
type textarea "Thank you for your kind words!! :) Glad you're en"
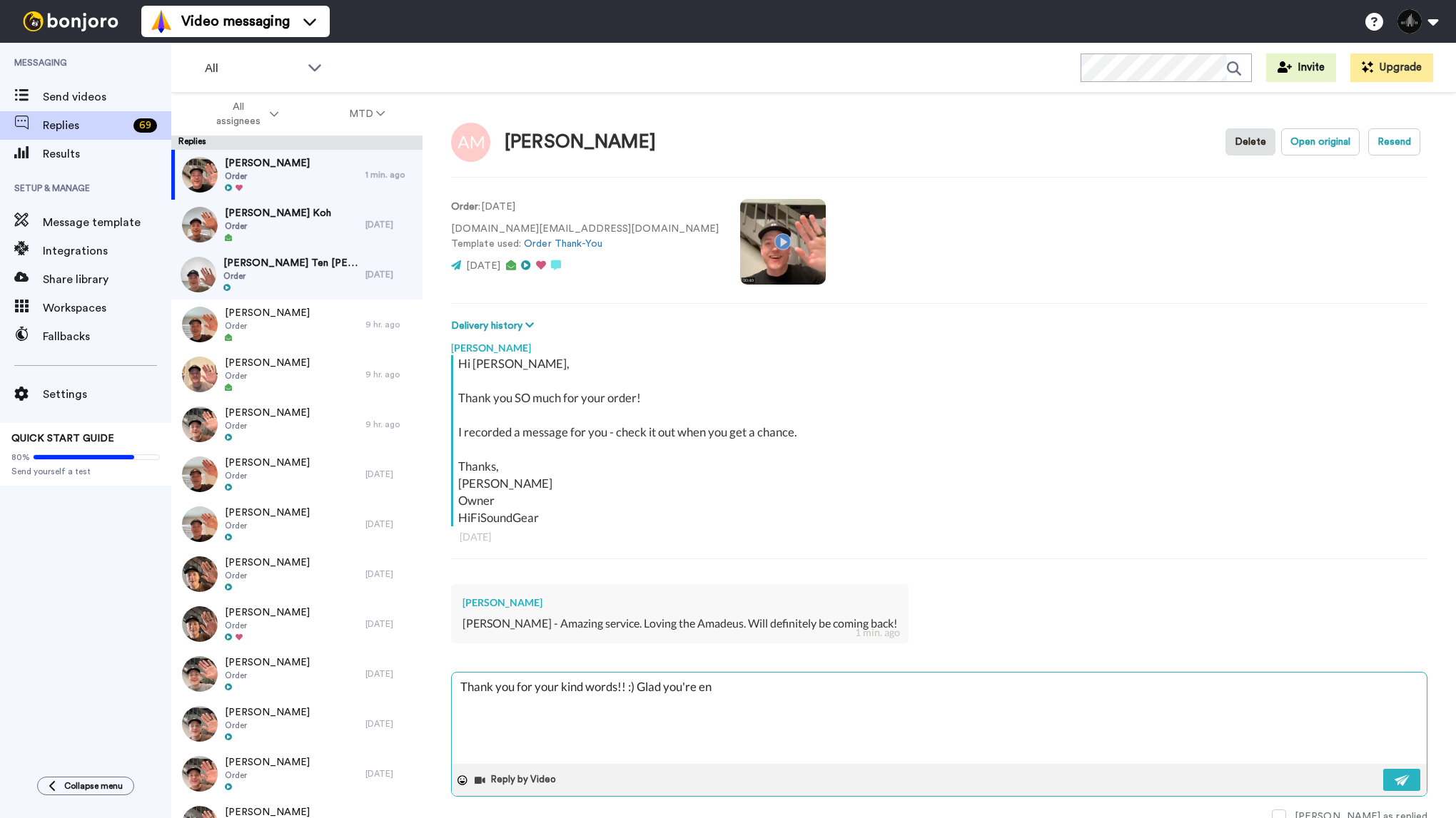
type textarea "x"
type textarea "Thank you for your kind words!! :) Glad you're e"
type textarea "x"
type textarea "Thank you for your kind words!! :) Glad you're"
type textarea "x"
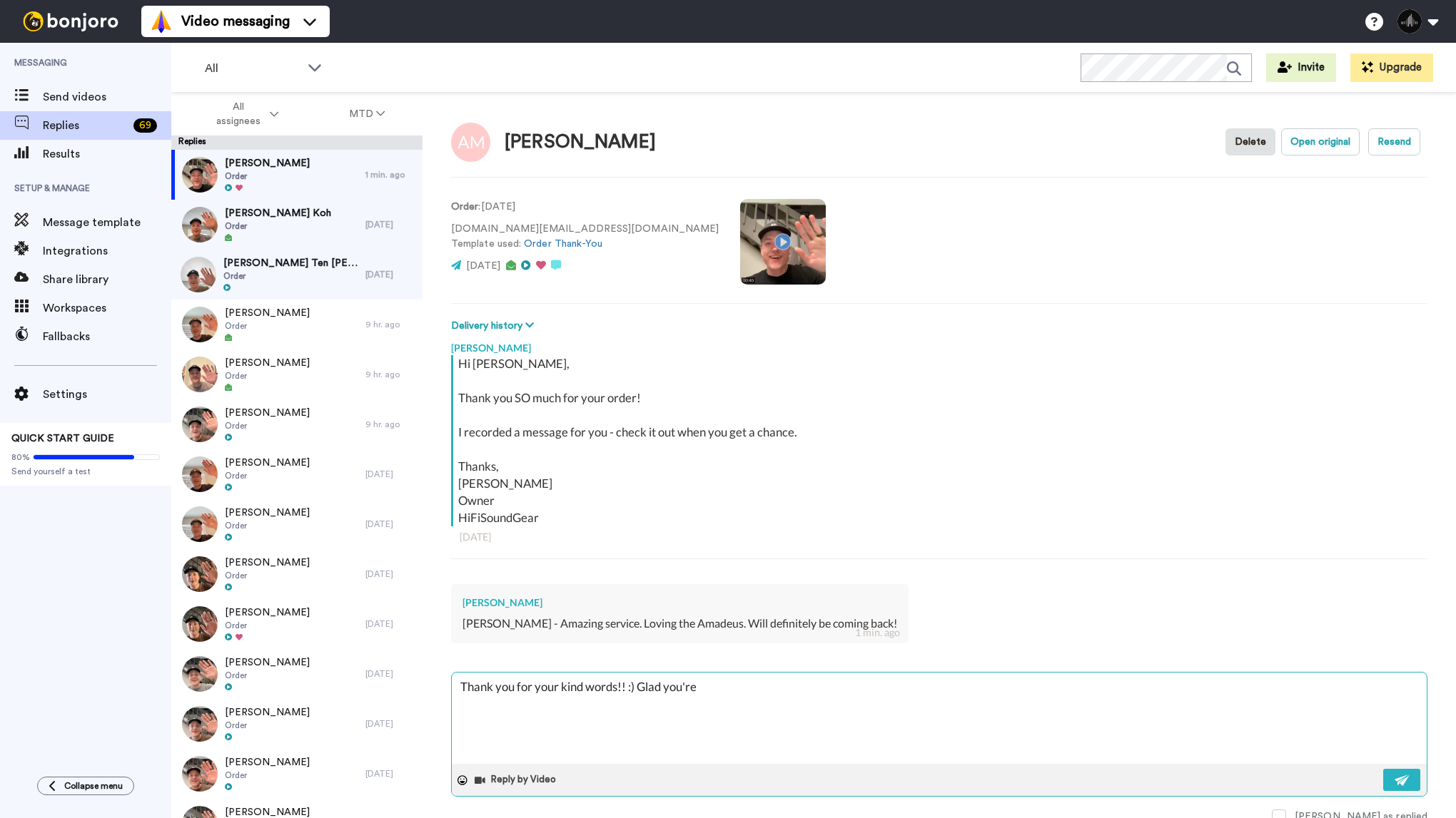
type textarea "Thank you for your kind words!! :) Glad you're"
type textarea "x"
type textarea "Thank you for your kind words!! :) Glad you'r"
type textarea "x"
type textarea "Thank you for your kind words!! :) Glad you'"
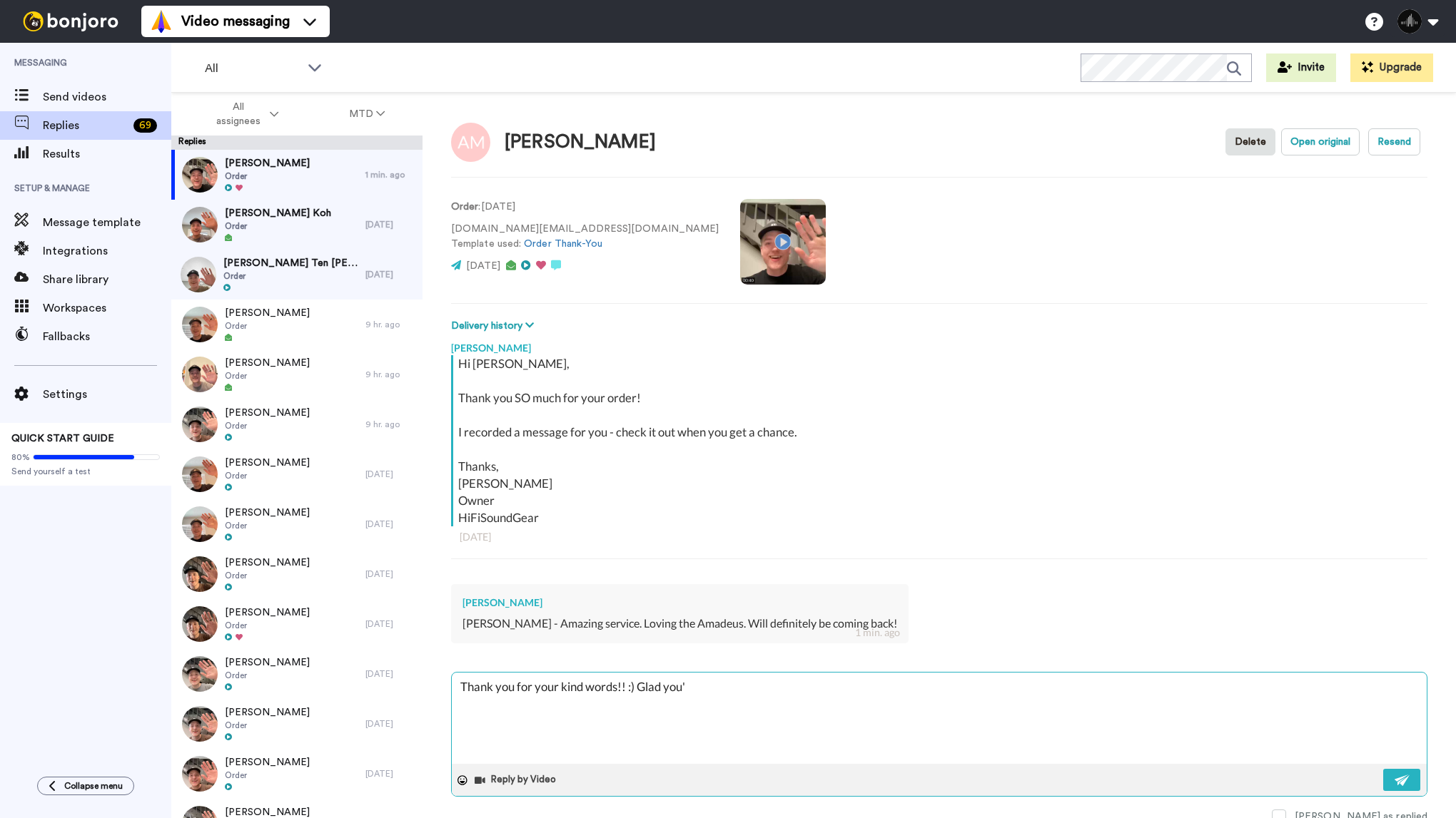
type textarea "x"
type textarea "Thank you for your kind words!! :) Glad you"
type textarea "x"
type textarea "Thank you for your kind words!! :) Glad yo"
type textarea "x"
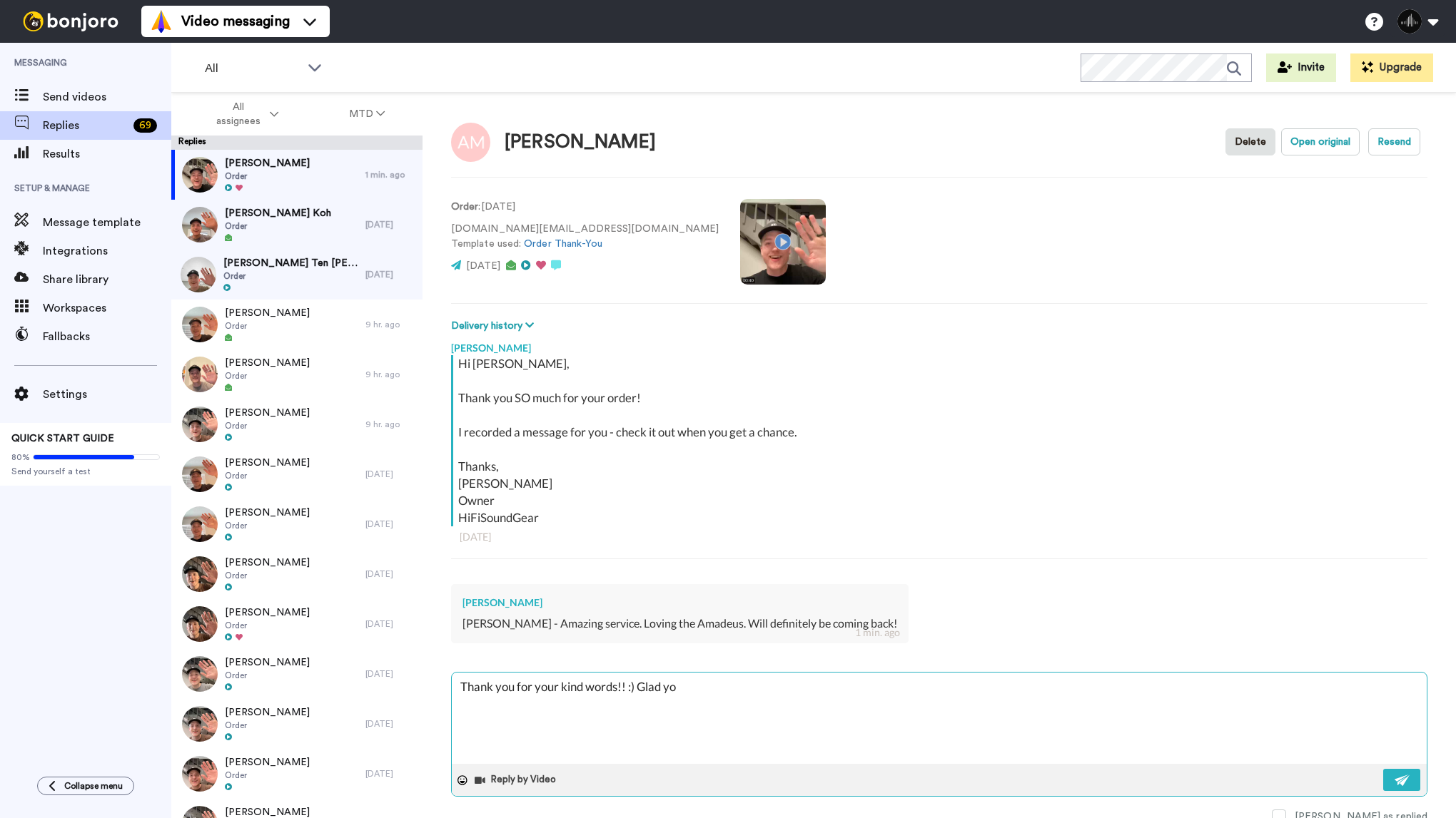
type textarea "Thank you for your kind words!! :) Glad y"
type textarea "x"
type textarea "Thank you for your kind words!! :) Glad"
type textarea "x"
type textarea "Thank you for your kind words!! :) Glad"
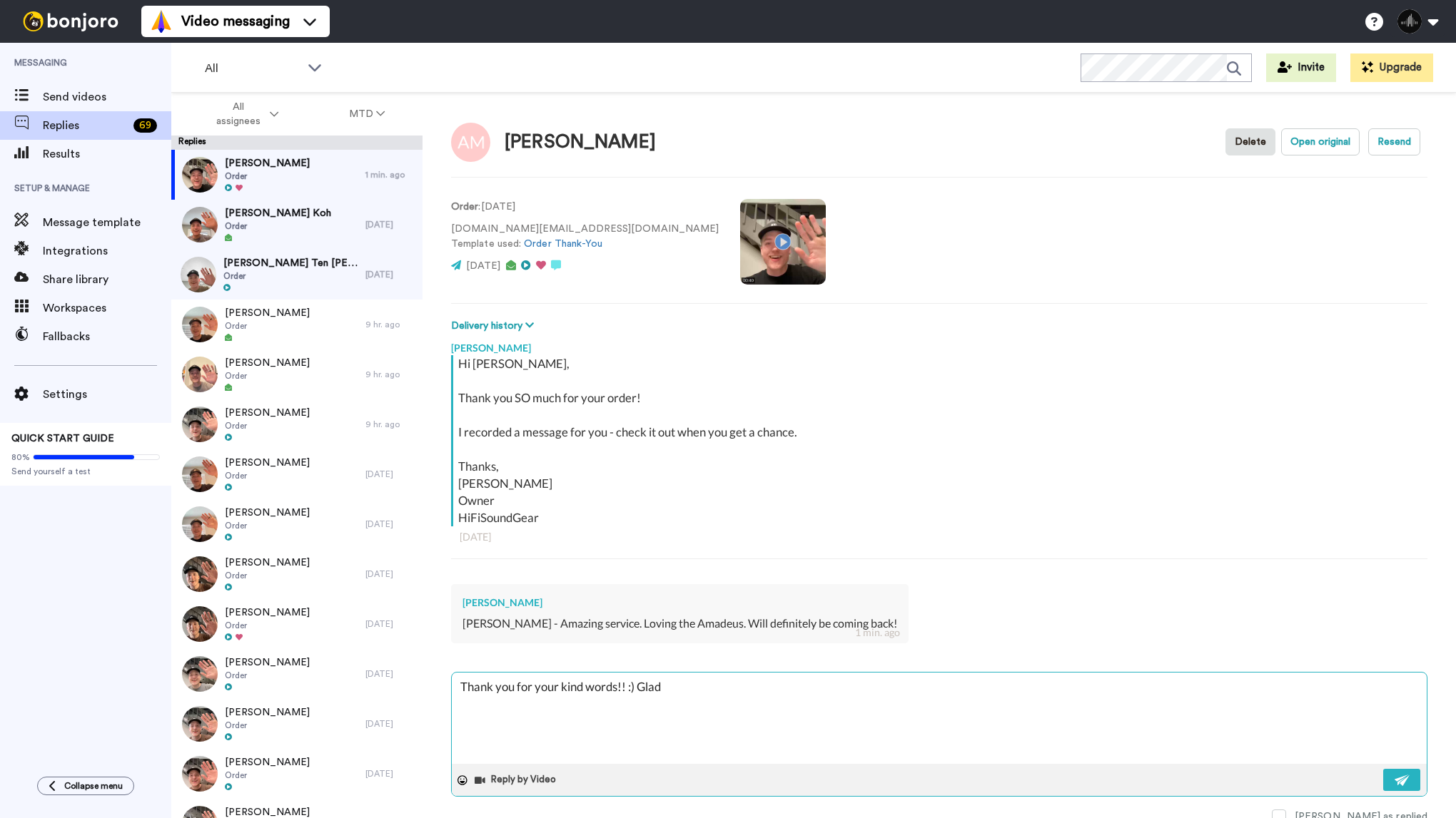
type textarea "x"
type textarea "Thank you for your kind words!! :) [GEOGRAPHIC_DATA]"
type textarea "x"
type textarea "Thank you for your kind words!! :) Gl"
type textarea "x"
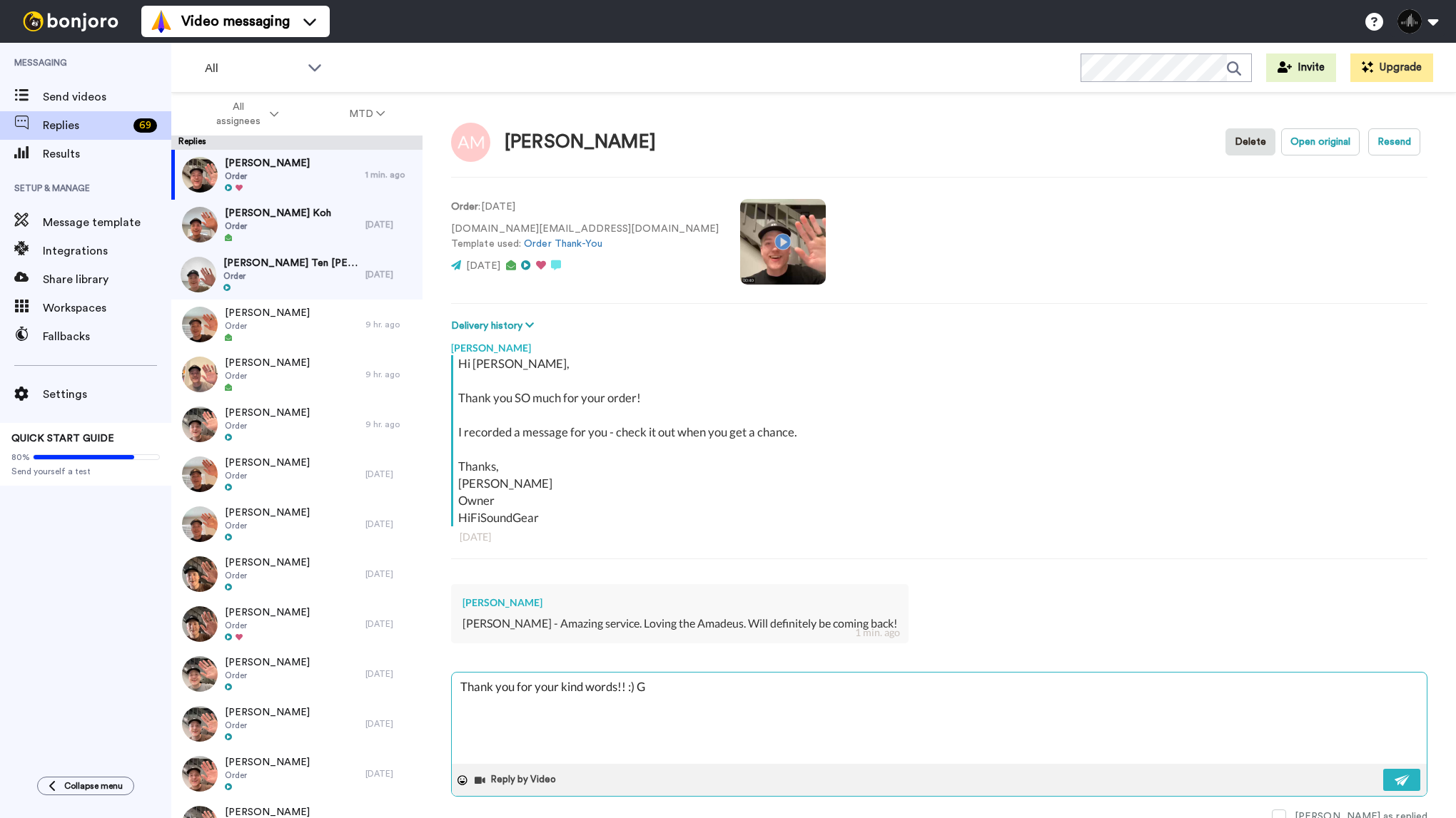
type textarea "Thank you for your kind words!! :)"
type textarea "x"
type textarea "Thank you for your kind words!! :) Let's enjoy the end of it."
click at [696, 715] on textarea "Thank you for your kind words!! :) Let's enjoy the end of it." at bounding box center [939, 719] width 975 height 92
type textarea "x"
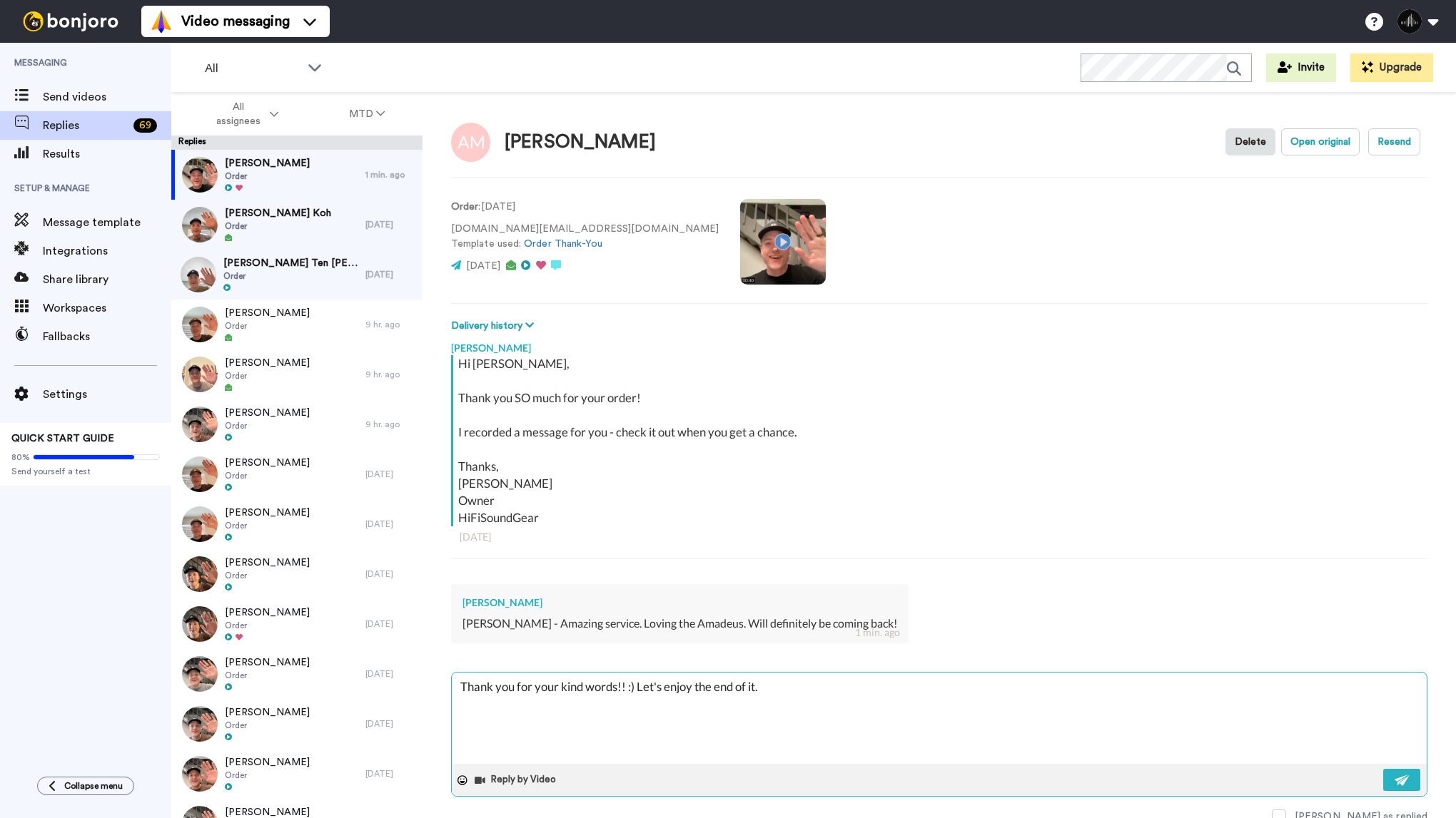
type textarea "Thank you for your kind words!! :) Let's enjoy the end of it"
type textarea "x"
type textarea "Thank you for your kind words!! :) Let's enjoy the end of i"
type textarea "x"
type textarea "Thank you for your kind words!! :) Let's enjoy the end of"
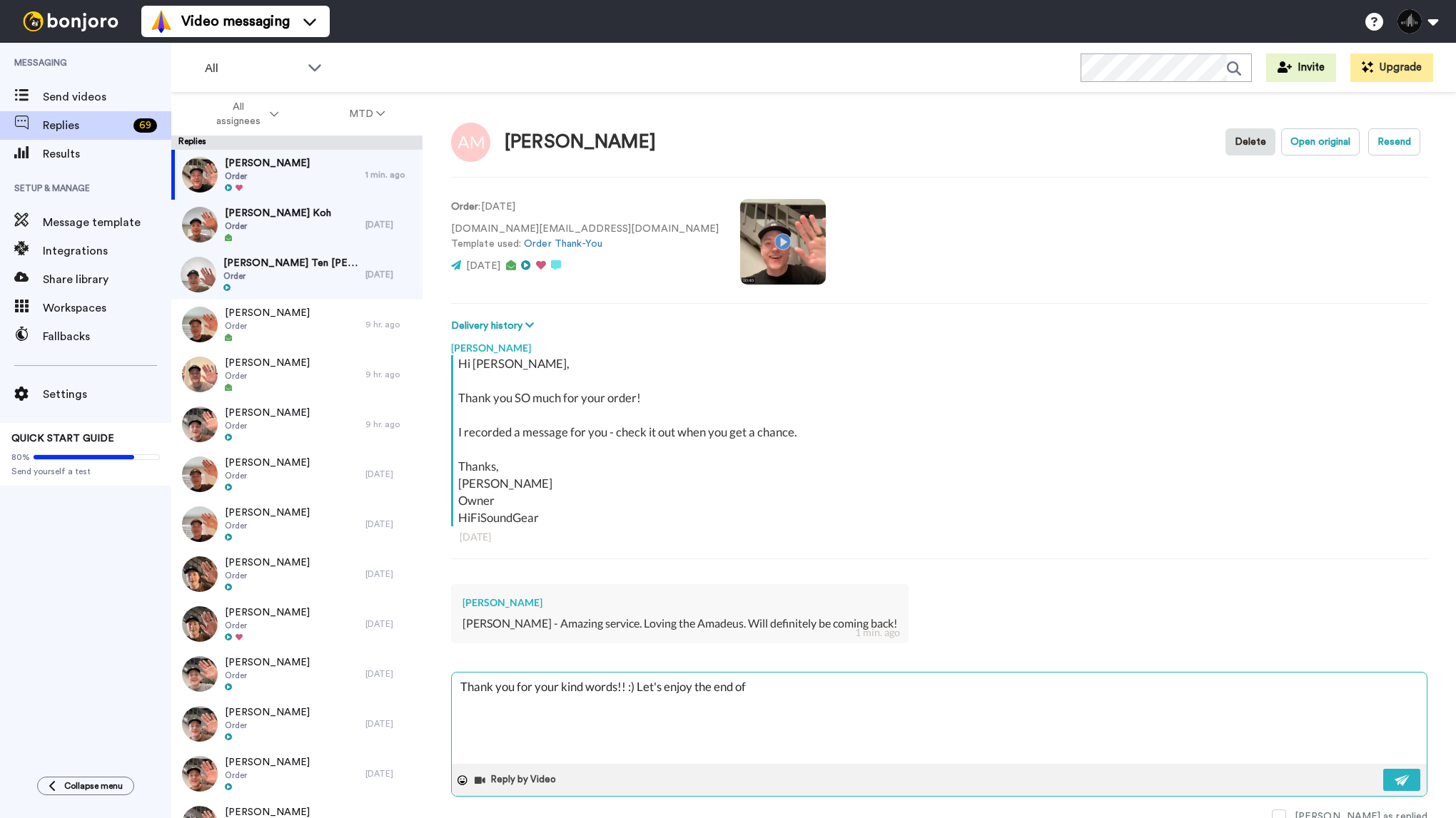
type textarea "x"
type textarea "Thank you for your kind words!! :) Let's enjoy the end of"
type textarea "x"
type textarea "Thank you for your kind words!! :) Let's enjoy the end o"
type textarea "x"
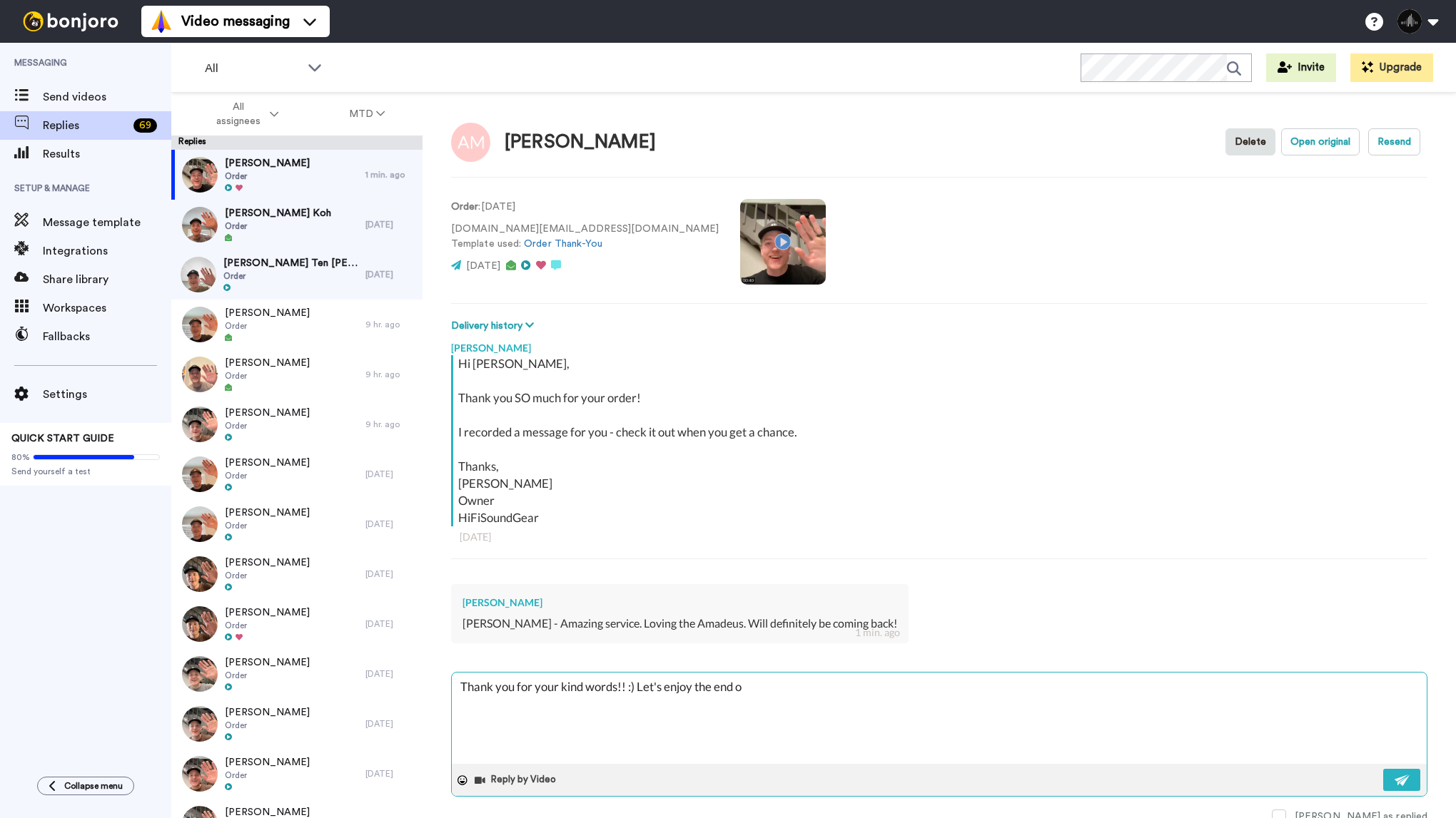
type textarea "Thank you for your kind words!! :) Let's enjoy the end"
type textarea "x"
type textarea "Thank you for your kind words!! :) Let's enjoy the end"
type textarea "x"
type textarea "Thank you for your kind words!! :) Let's enjoy the en"
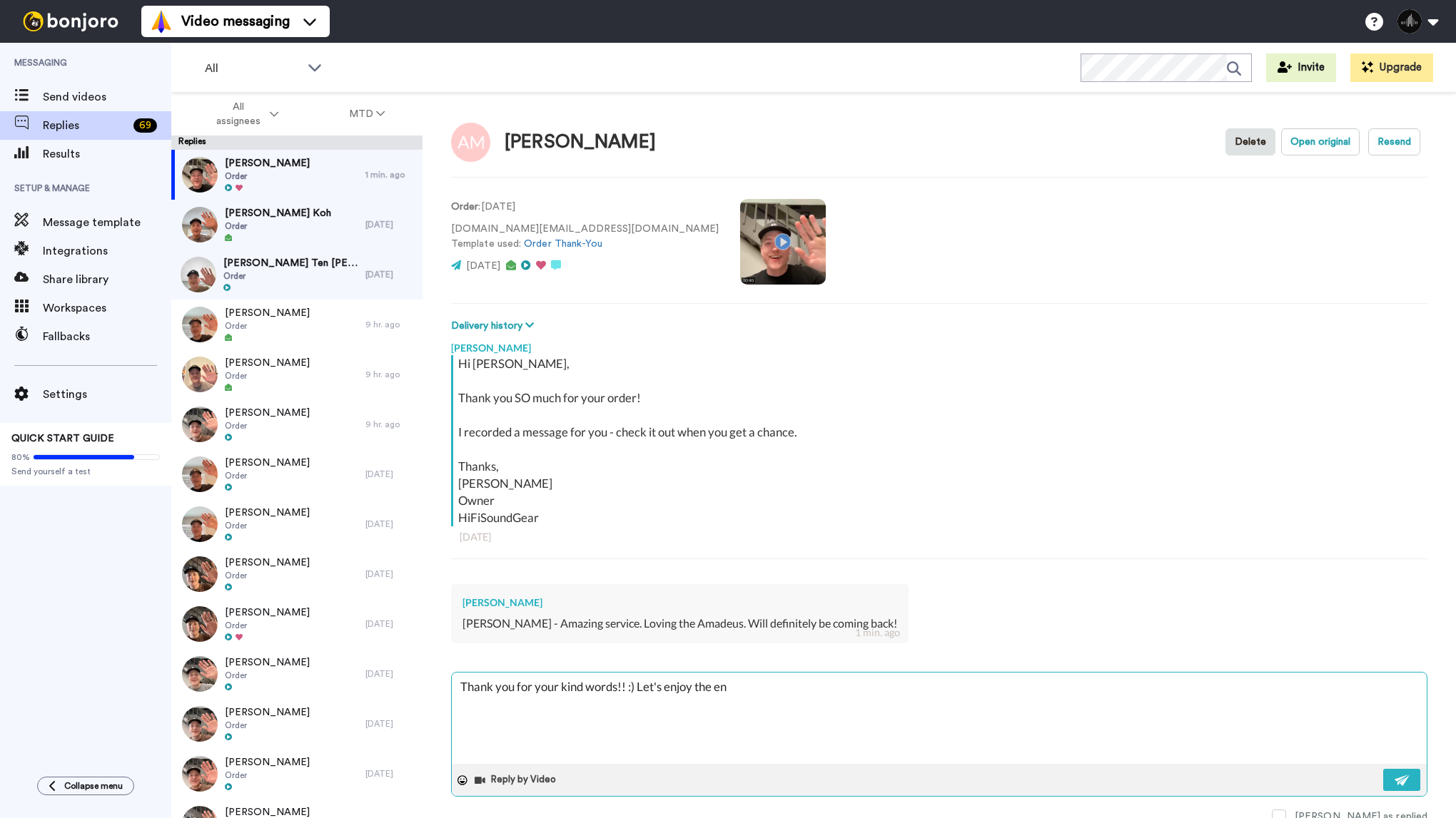
type textarea "x"
type textarea "Thank you for your kind words!! :) Let's enjoy the e"
type textarea "x"
type textarea "Thank you for your kind words!! :) Let's enjoy the"
type textarea "x"
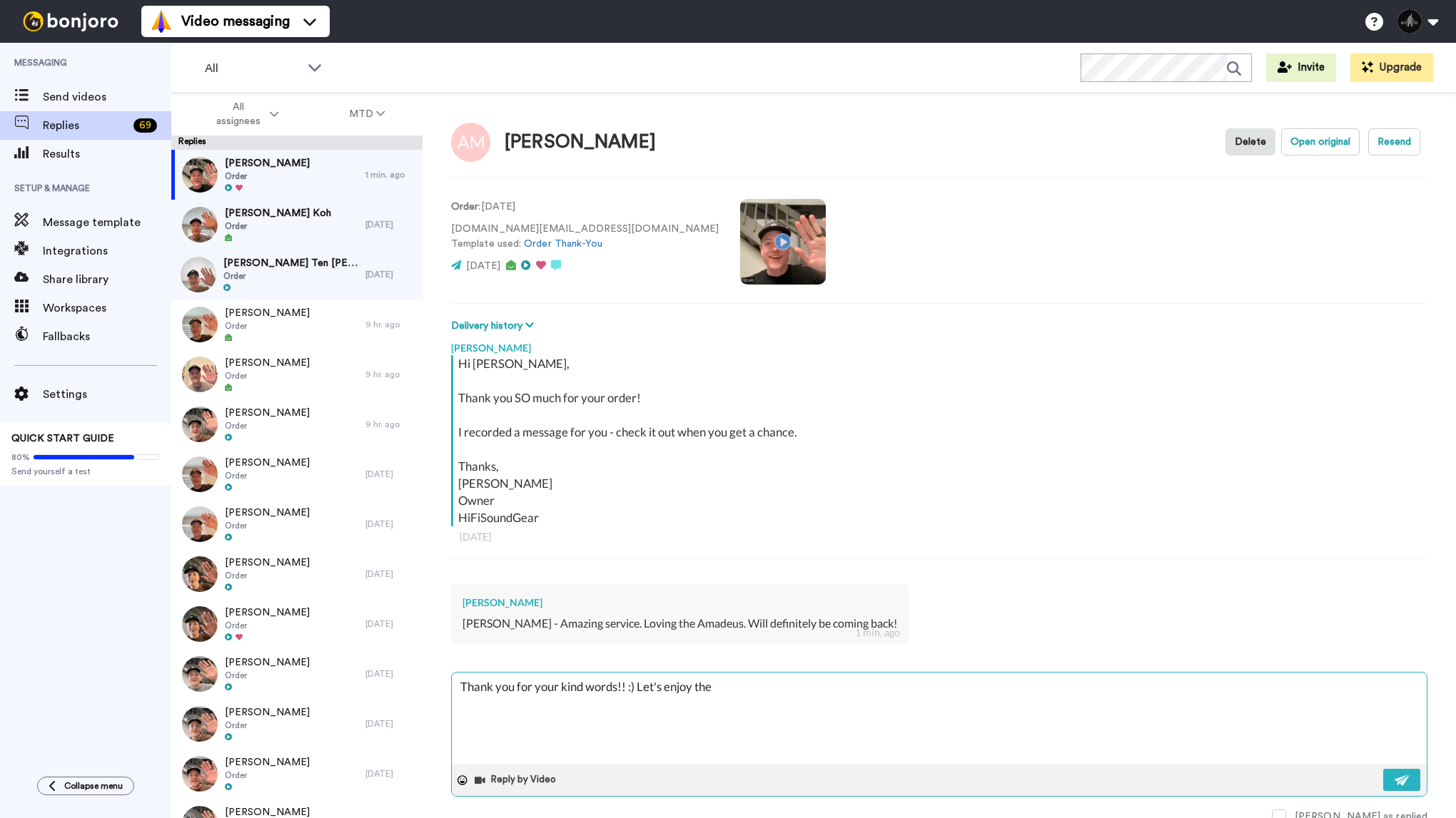
type textarea "Thank you for your kind words!! :) Let's enjoy the"
type textarea "x"
type textarea "Thank you for your kind words!! :) Let's enjoy th"
type textarea "x"
type textarea "Thank you for your kind words!! :) Let's enjoy t"
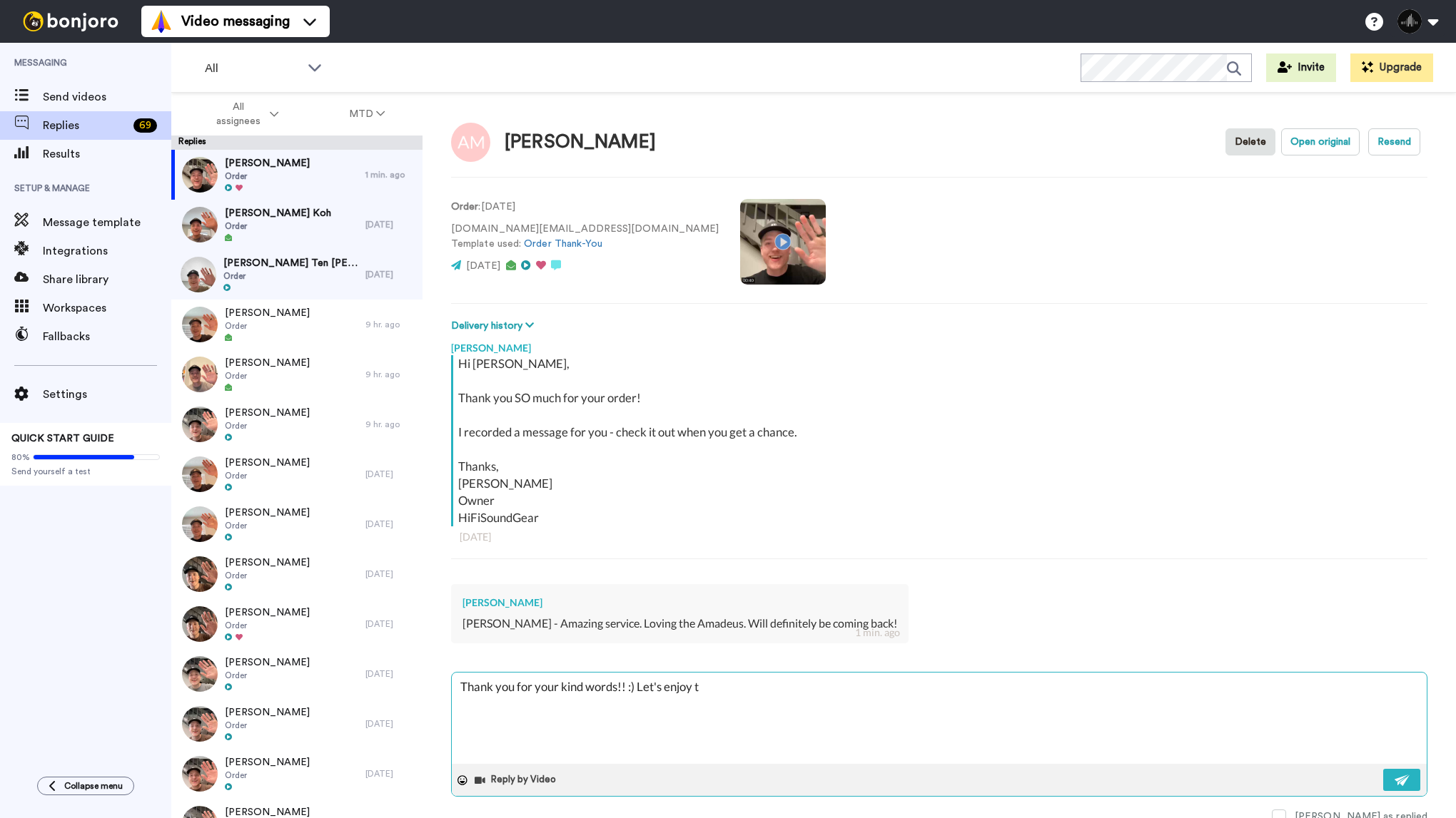
type textarea "x"
type textarea "Thank you for your kind words!! :) Let's enjoy"
type textarea "x"
type textarea "Thank you for your kind words!! :) Let's enjoy"
type textarea "x"
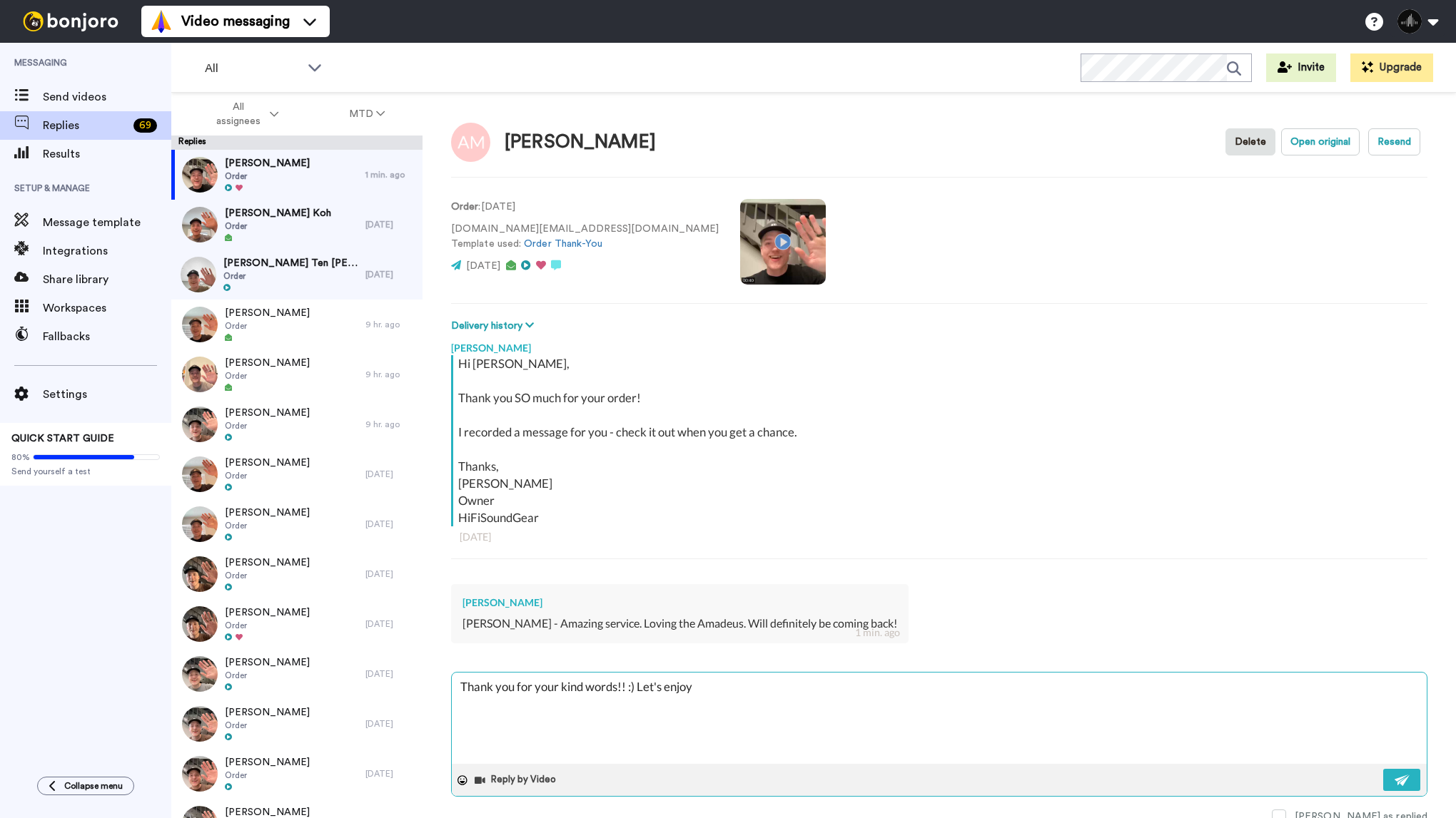
type textarea "Thank you for your kind words!! :) Let's enjo"
drag, startPoint x: 851, startPoint y: 688, endPoint x: 638, endPoint y: 693, distance: 213.1
click at [638, 693] on textarea "Thank you for your kind words!! :) I'm glad we were doing the end of this." at bounding box center [939, 719] width 975 height 92
paste textarea "I'm glad you're enjoying the Amadeus."
click at [1414, 779] on button at bounding box center [1401, 780] width 37 height 22
